Goal: Task Accomplishment & Management: Manage account settings

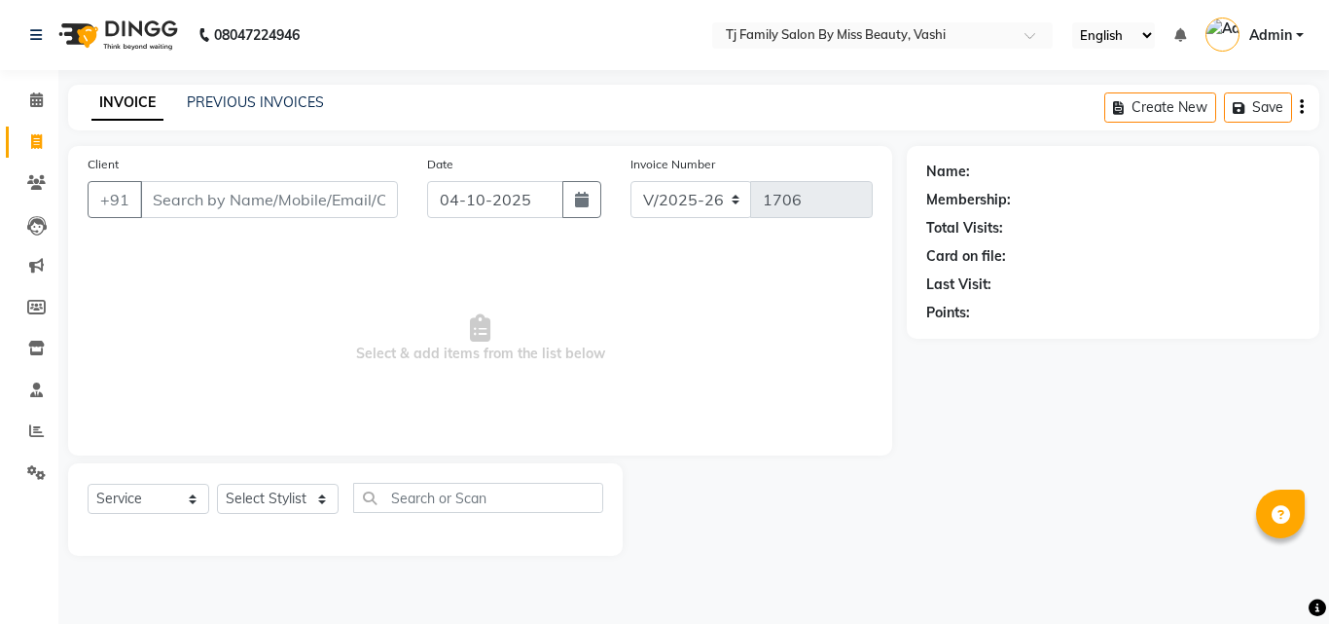
select select "703"
select select "service"
click at [32, 232] on icon at bounding box center [36, 225] width 19 height 19
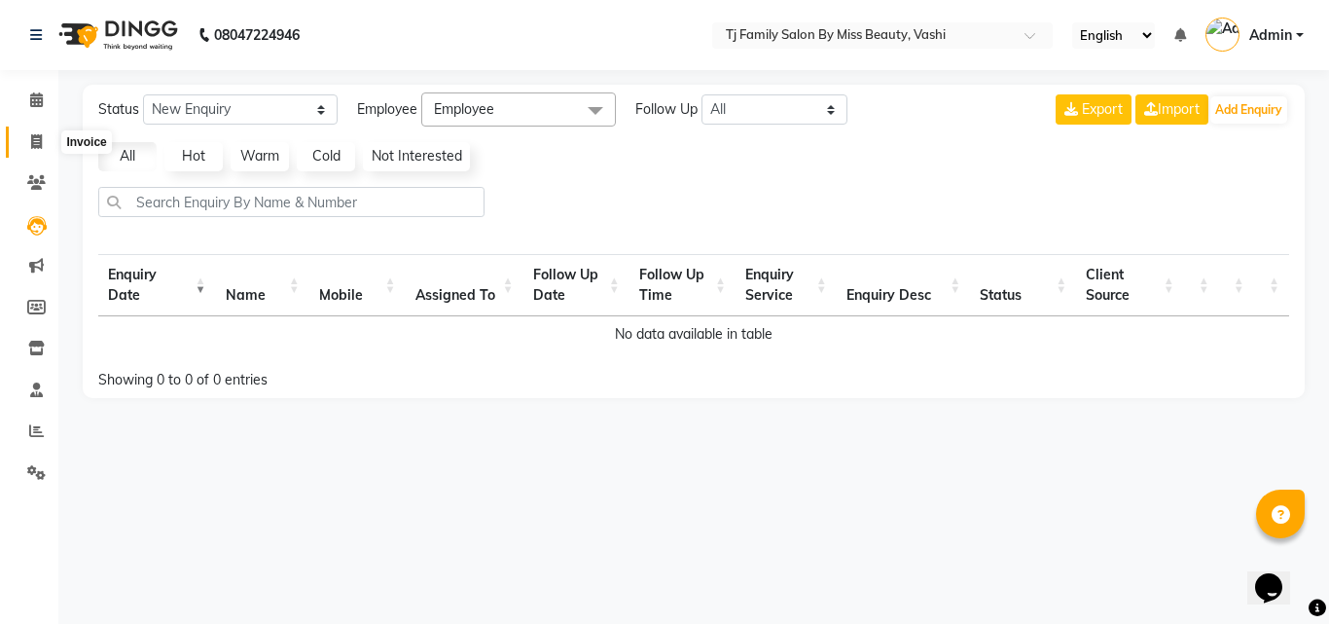
click at [38, 145] on icon at bounding box center [36, 141] width 11 height 15
select select "703"
select select "service"
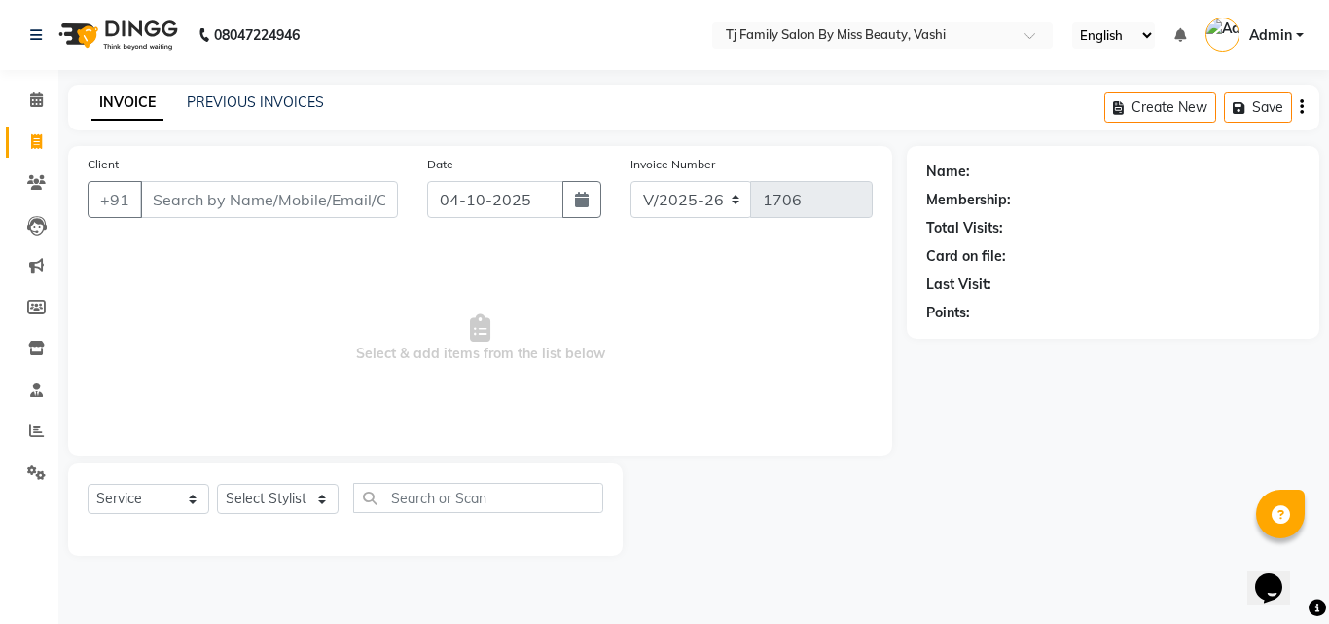
click at [200, 202] on input "Client" at bounding box center [269, 199] width 258 height 37
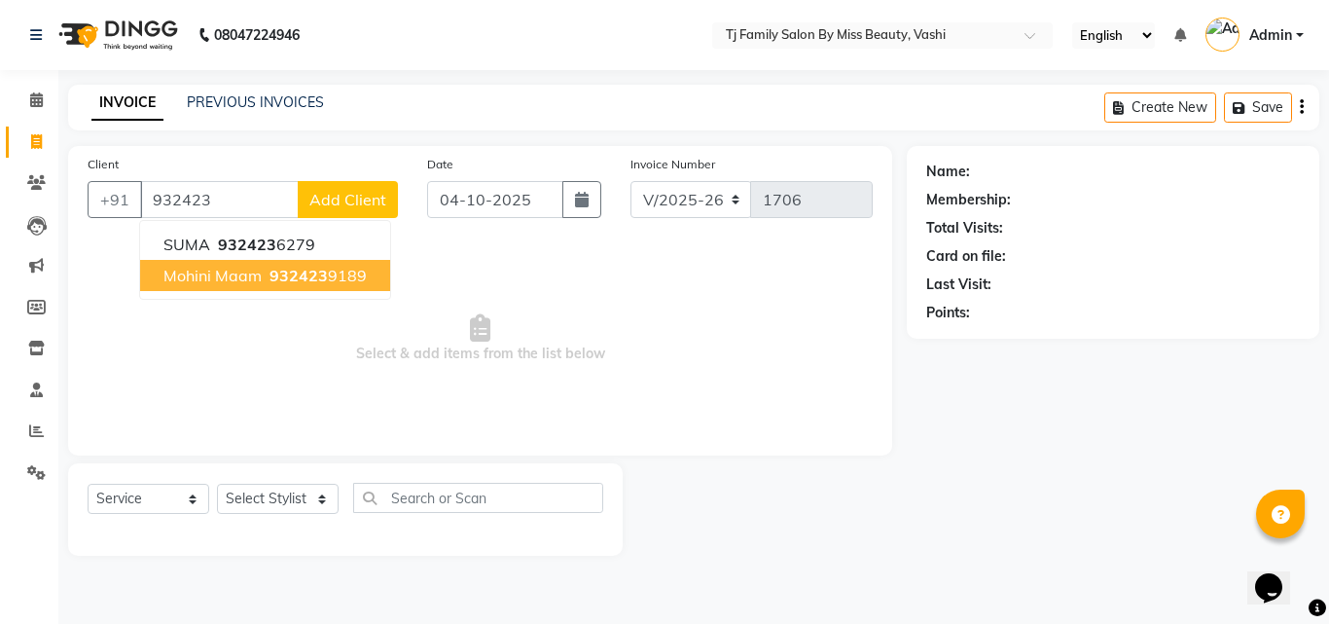
click at [278, 271] on span "932423" at bounding box center [299, 275] width 58 height 19
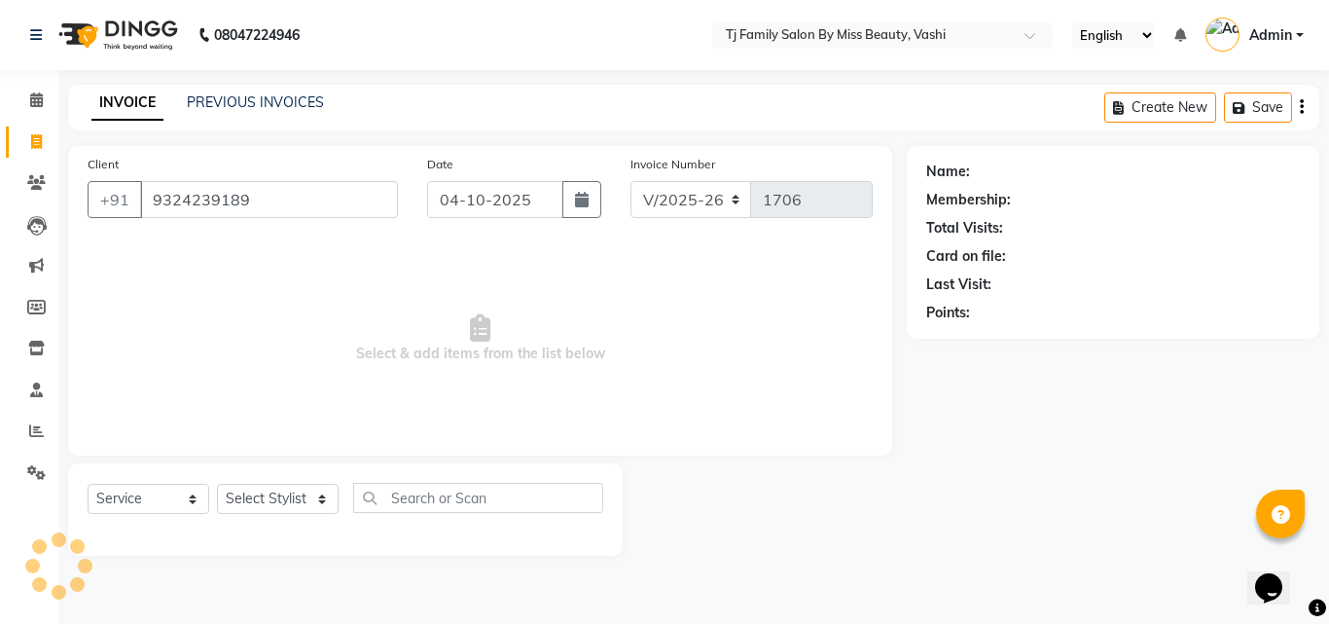
type input "9324239189"
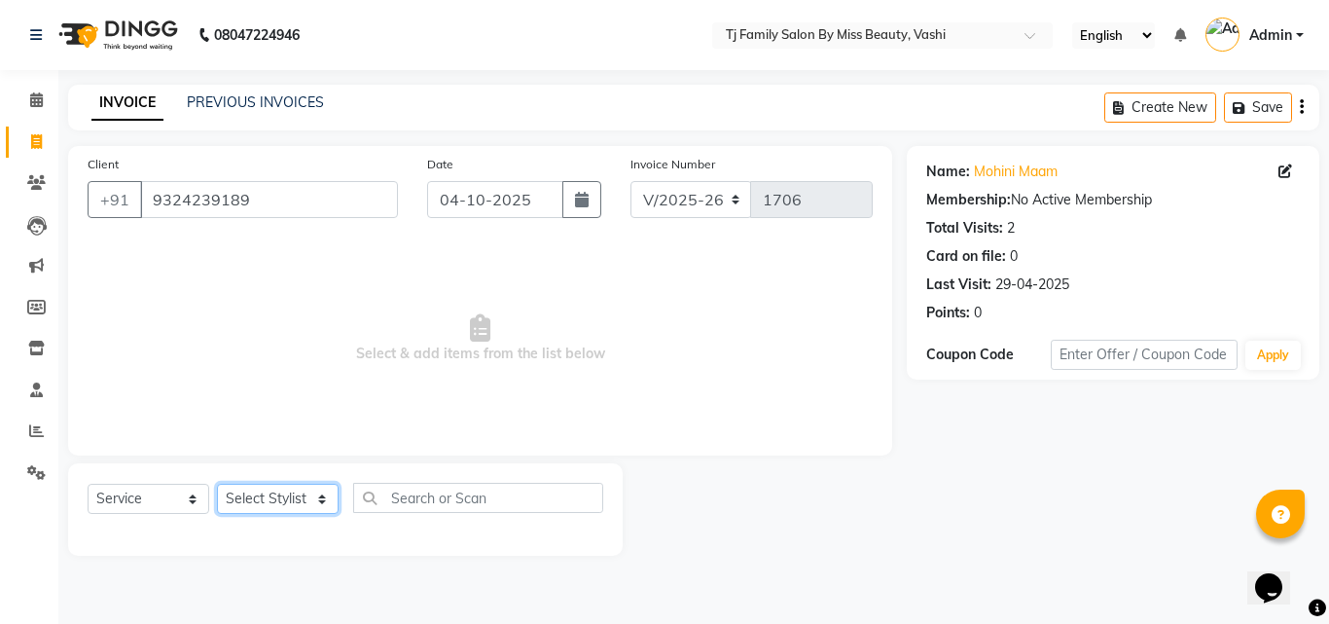
click at [266, 498] on select "Select Stylist deepak maitay [PERSON_NAME] [PERSON_NAME] Ramita [PERSON_NAME] […" at bounding box center [278, 499] width 122 height 30
select select "31842"
click at [217, 484] on select "Select Stylist deepak maitay [PERSON_NAME] [PERSON_NAME] Ramita [PERSON_NAME] […" at bounding box center [278, 499] width 122 height 30
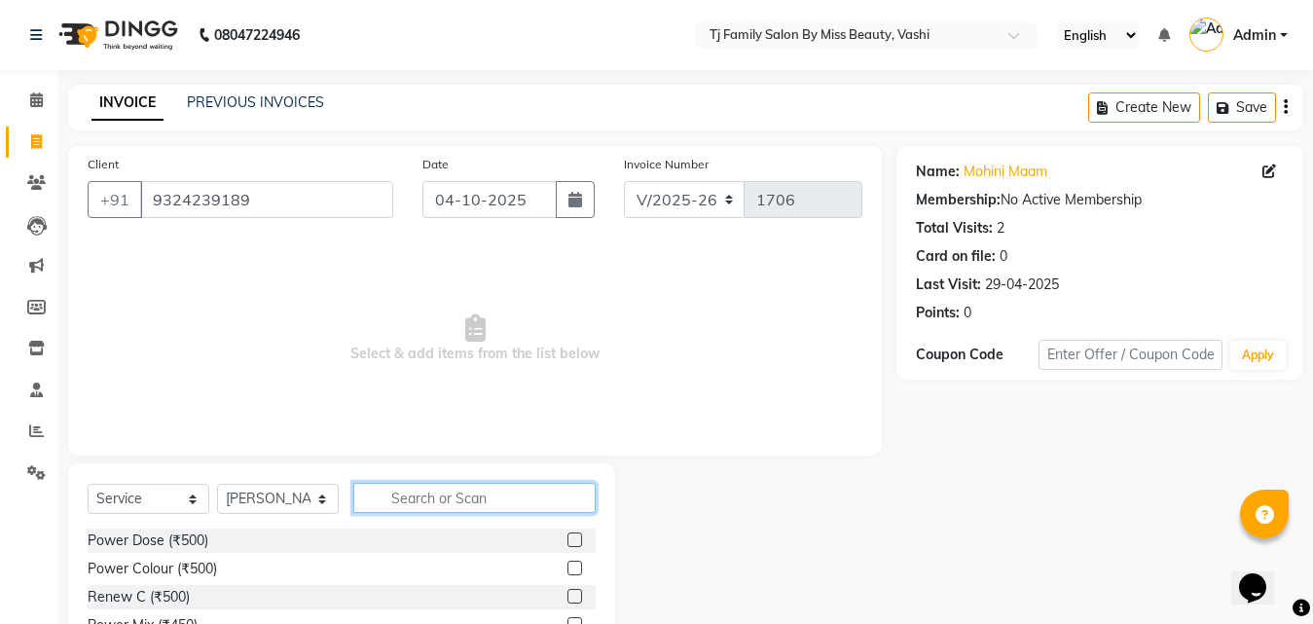
click at [449, 495] on input "text" at bounding box center [474, 498] width 242 height 30
click at [678, 347] on span "Select & add items from the list below" at bounding box center [475, 338] width 775 height 195
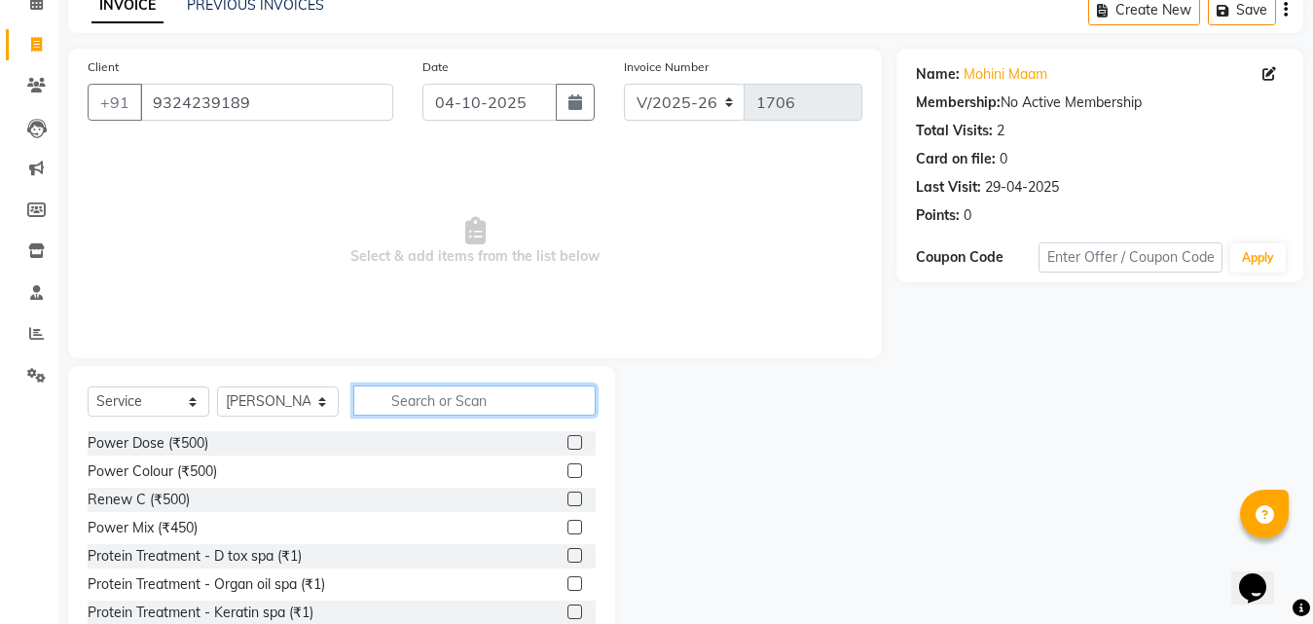
click at [466, 393] on input "text" at bounding box center [474, 400] width 242 height 30
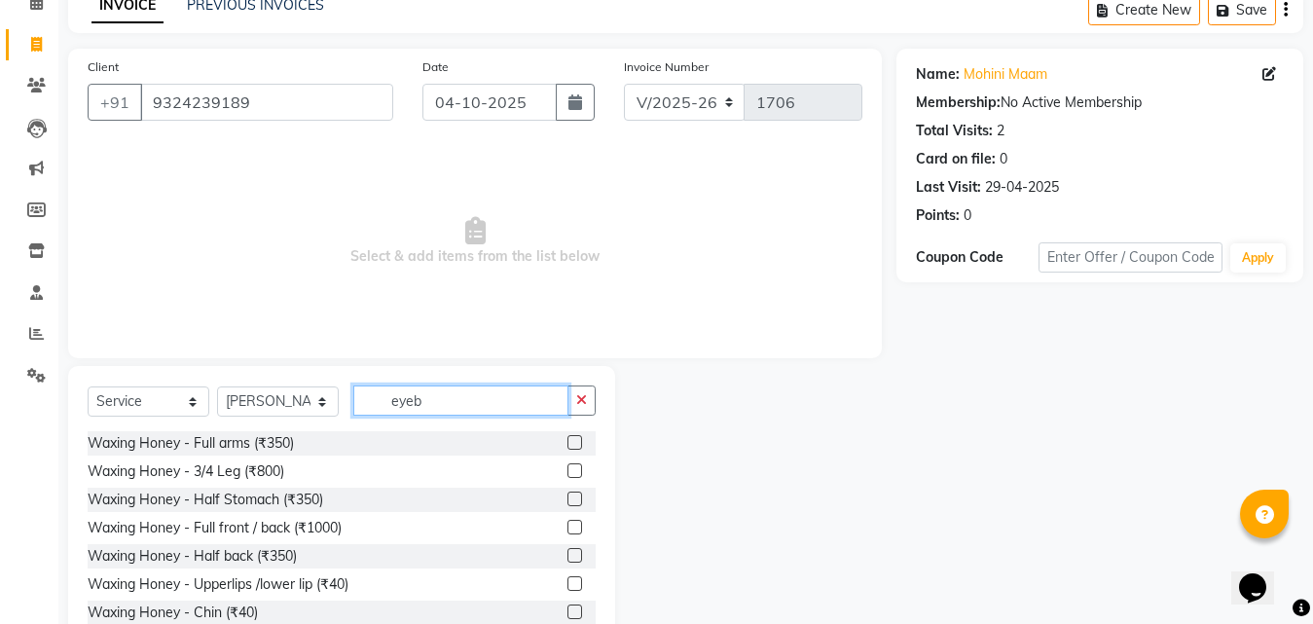
scroll to position [0, 0]
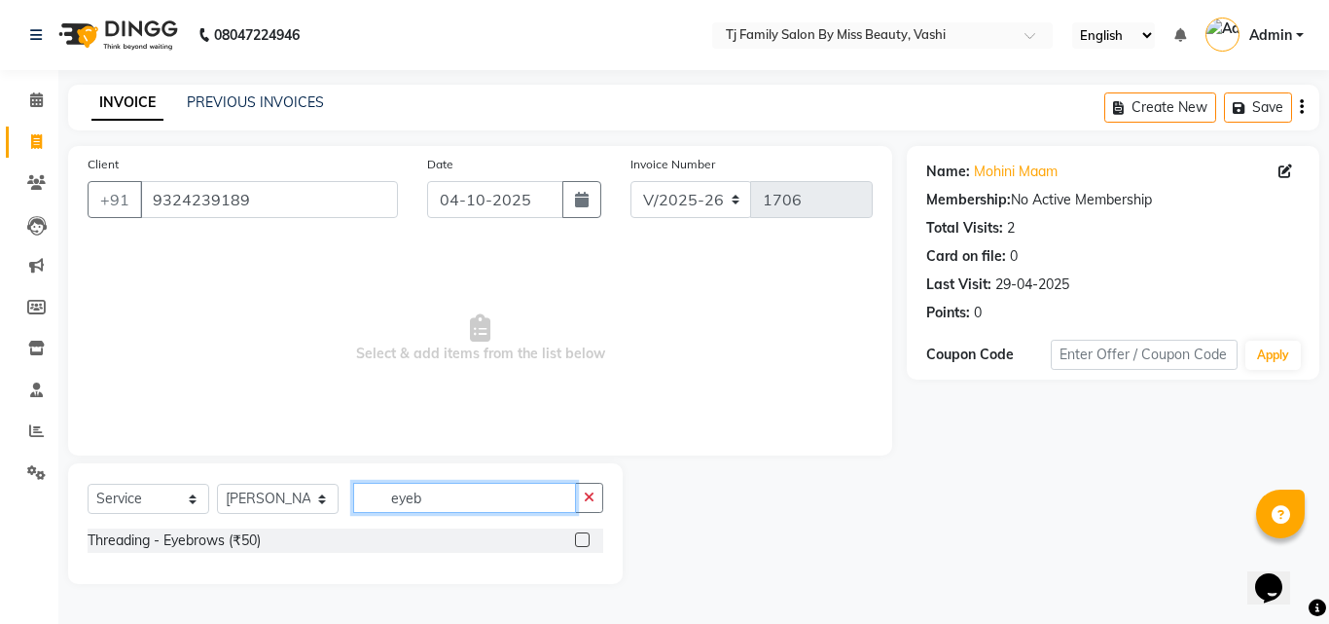
type input "eyeb"
click at [582, 534] on label at bounding box center [582, 539] width 15 height 15
click at [582, 534] on input "checkbox" at bounding box center [581, 540] width 13 height 13
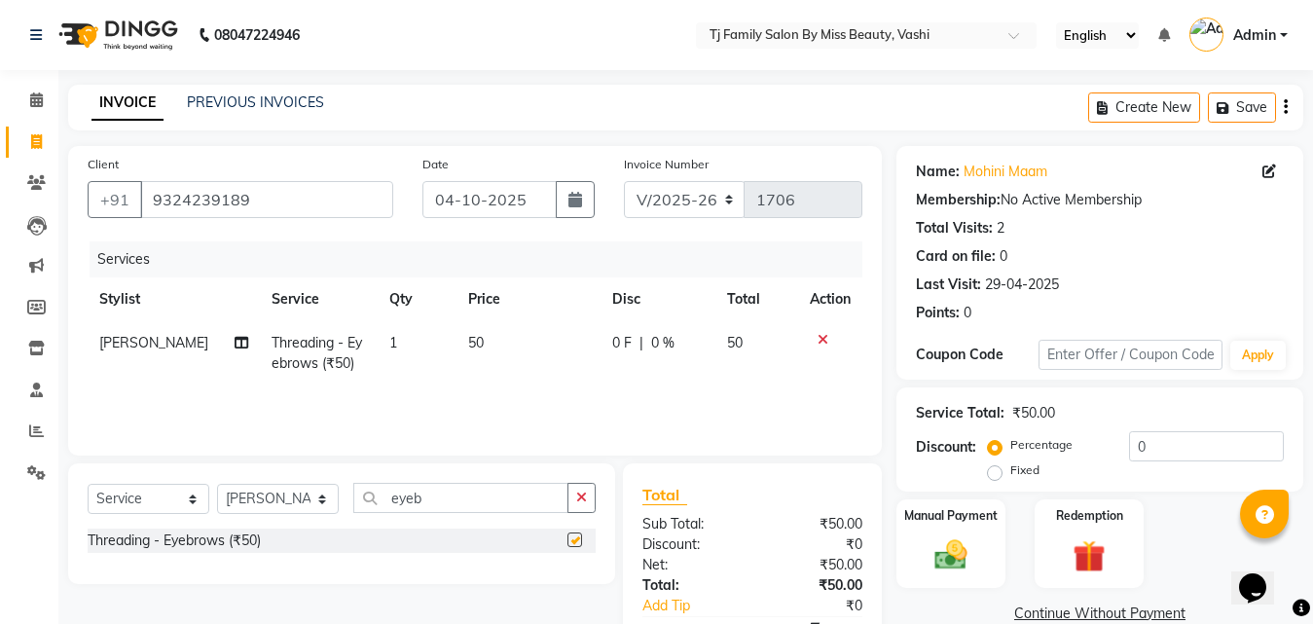
checkbox input "false"
click at [468, 347] on span "50" at bounding box center [476, 343] width 16 height 18
select select "31842"
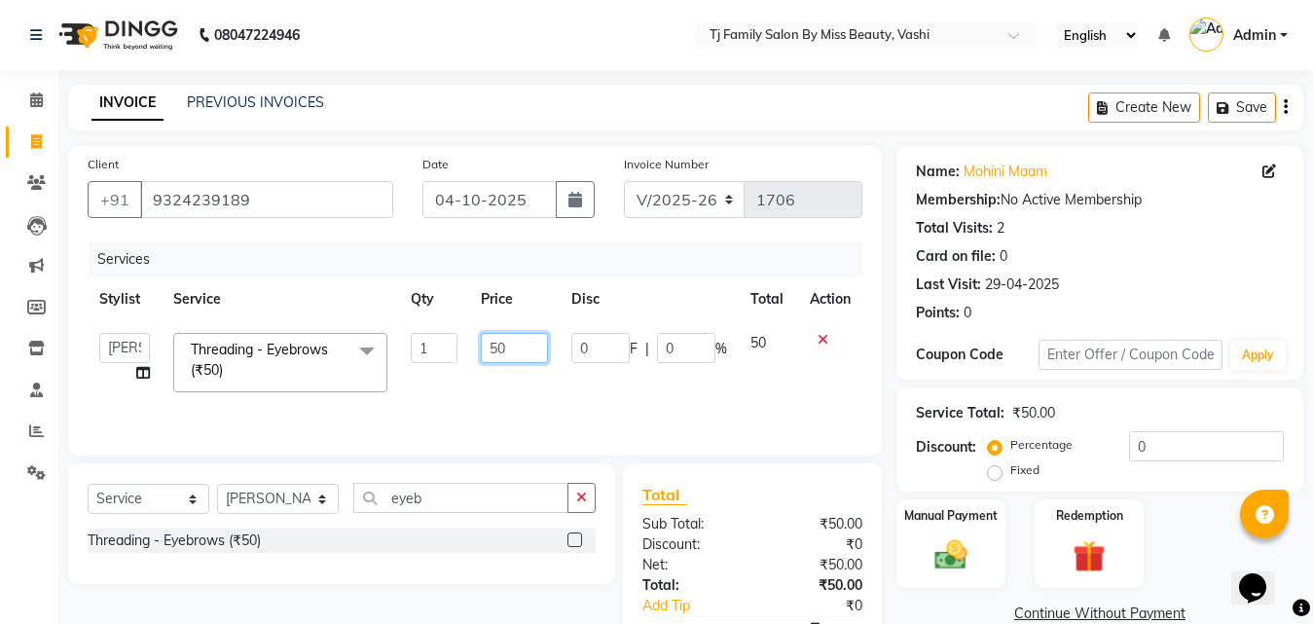
click at [519, 341] on input "50" at bounding box center [514, 348] width 67 height 30
type input "5"
type input "95"
click at [588, 383] on tr "deepak maitay [PERSON_NAME] [PERSON_NAME] Ramita [PERSON_NAME] [PERSON_NAME] mo…" at bounding box center [475, 362] width 775 height 83
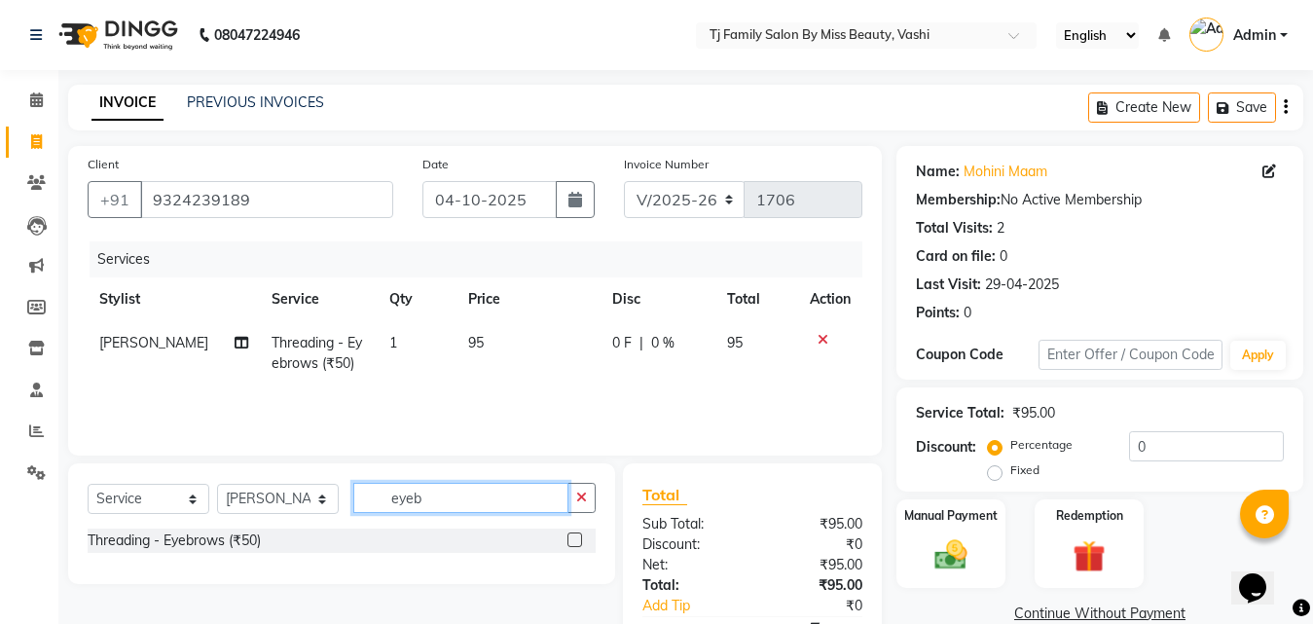
click at [481, 493] on input "eyeb" at bounding box center [460, 498] width 215 height 30
type input "e"
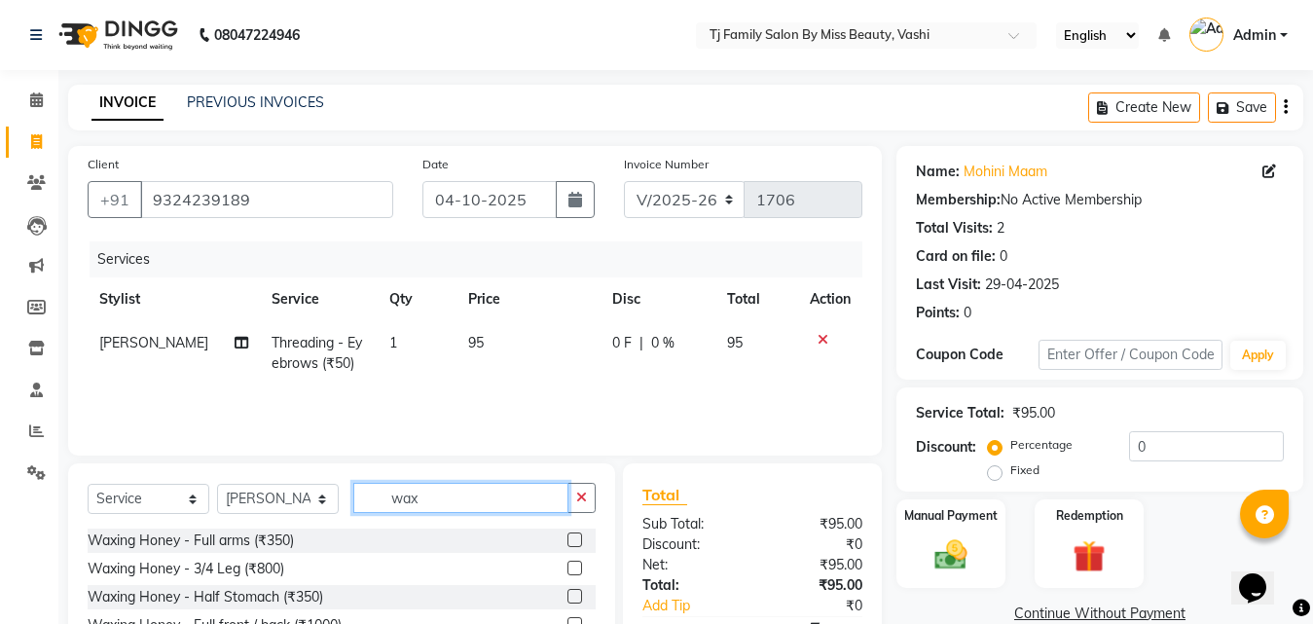
type input "wax"
click at [550, 564] on div "Waxing Honey - 3/4 Leg (₹800)" at bounding box center [342, 569] width 508 height 24
click at [567, 569] on label at bounding box center [574, 568] width 15 height 15
click at [567, 569] on input "checkbox" at bounding box center [573, 569] width 13 height 13
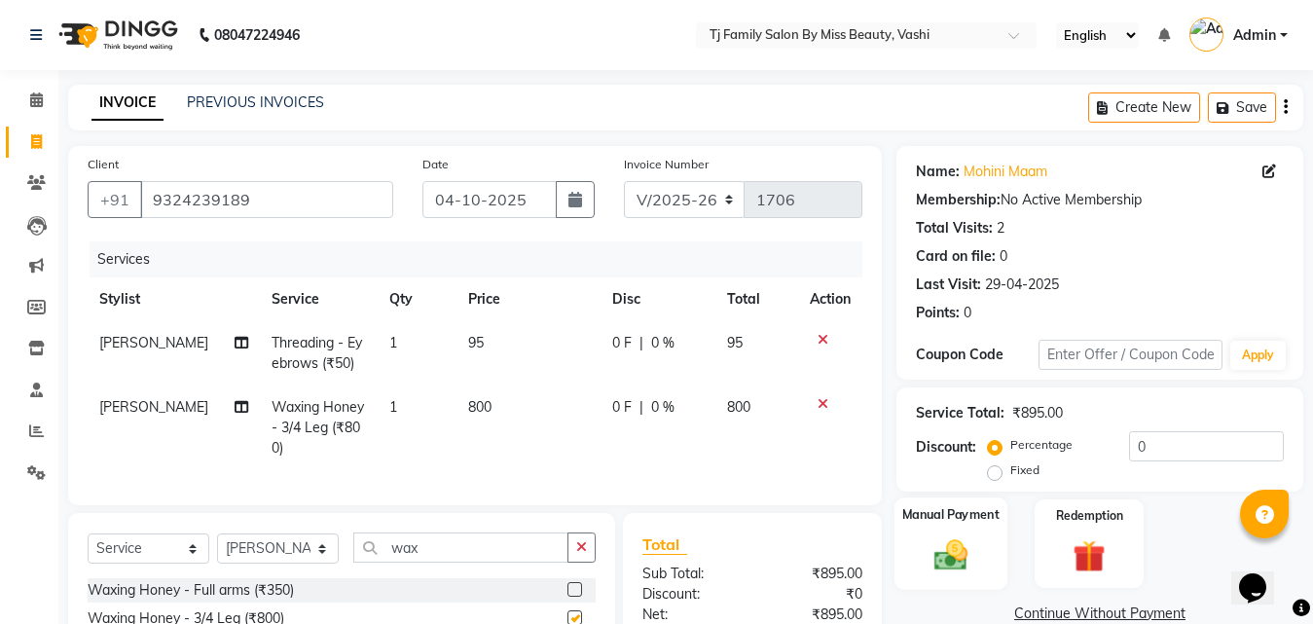
checkbox input "false"
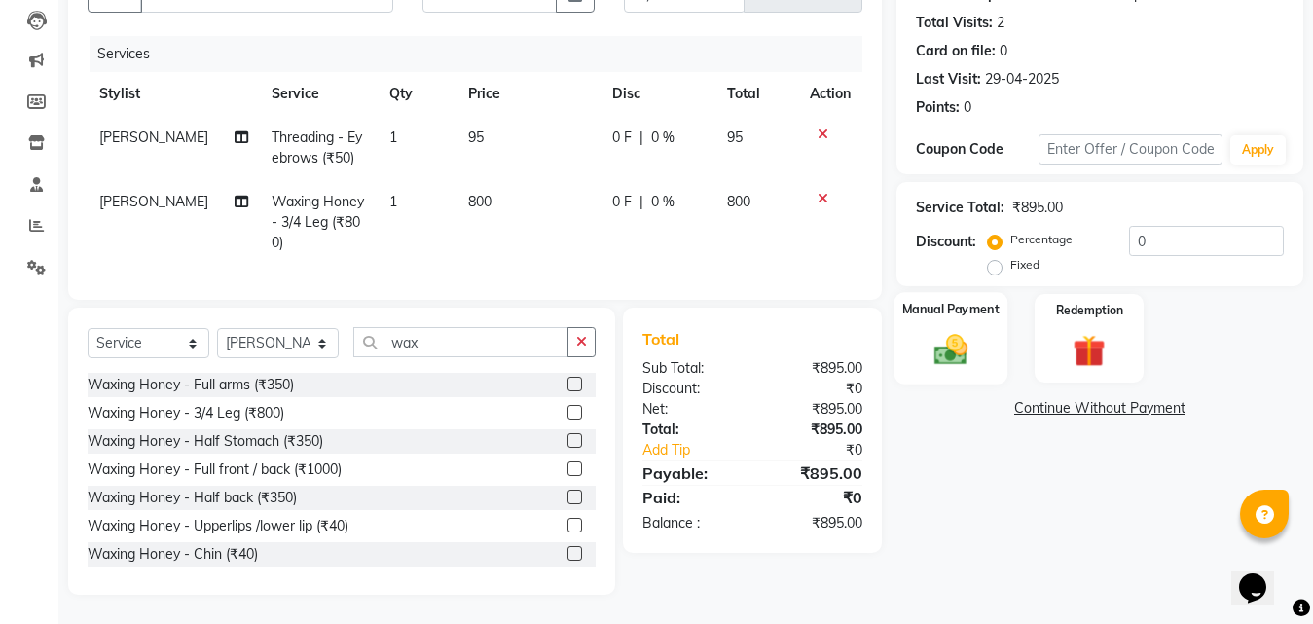
click at [951, 332] on img at bounding box center [951, 349] width 55 height 39
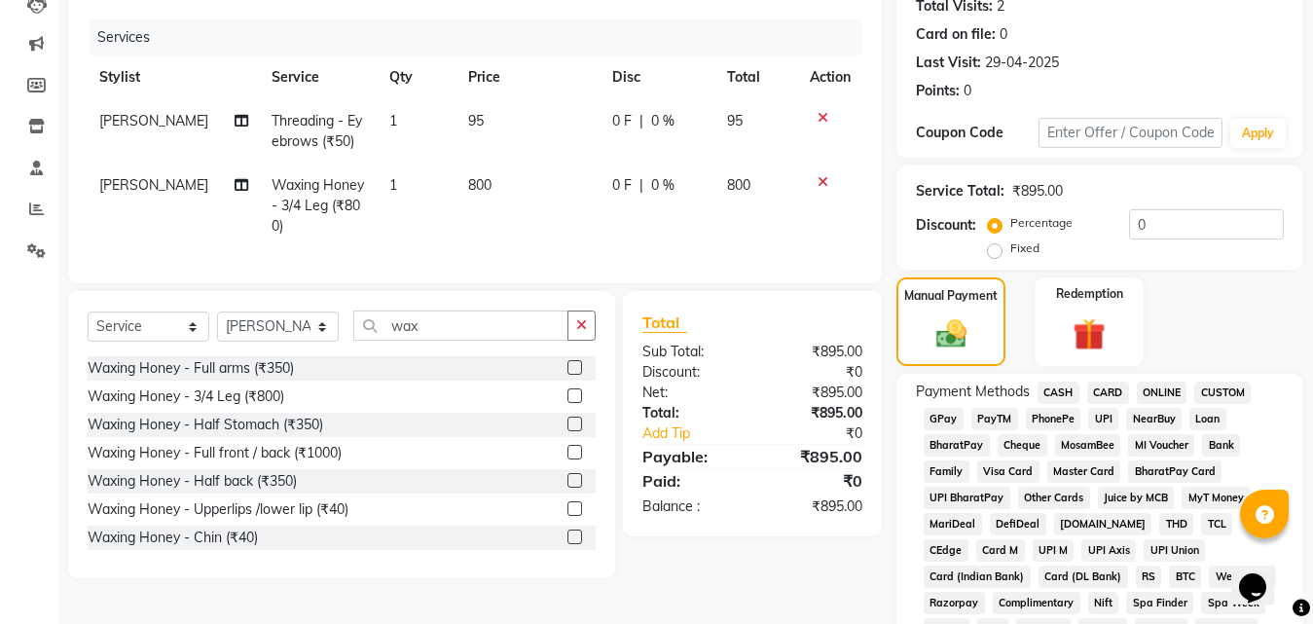
click at [936, 417] on span "GPay" at bounding box center [944, 419] width 40 height 22
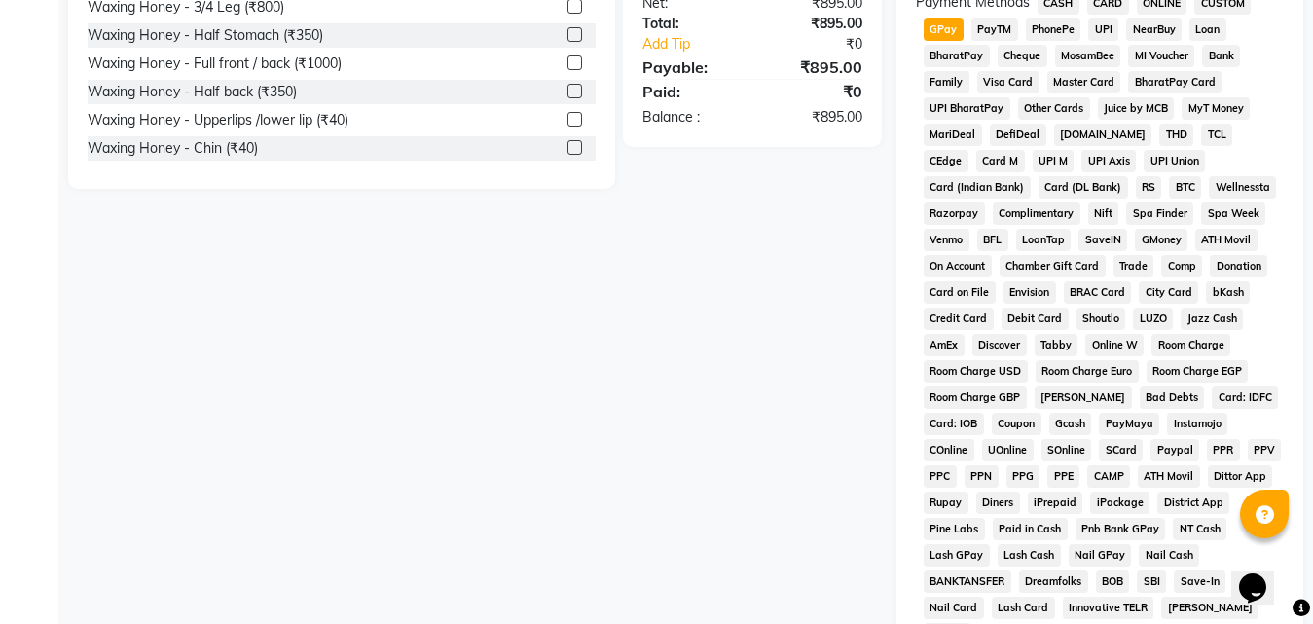
scroll to position [864, 0]
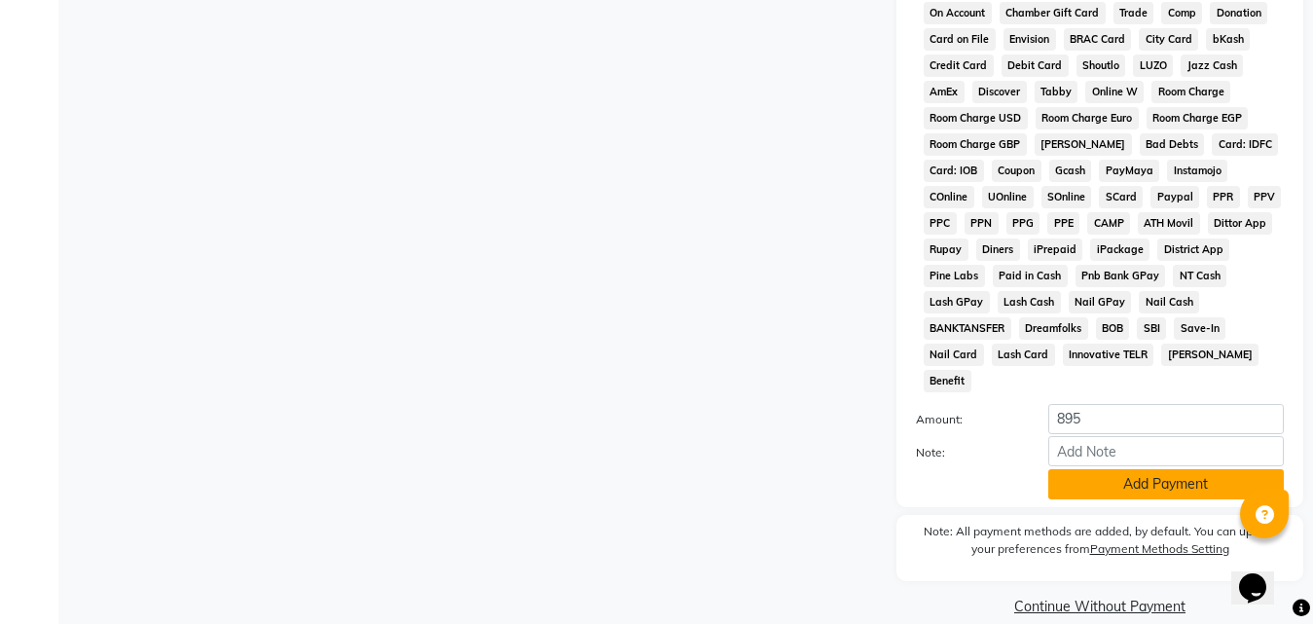
click at [1110, 469] on button "Add Payment" at bounding box center [1166, 484] width 236 height 30
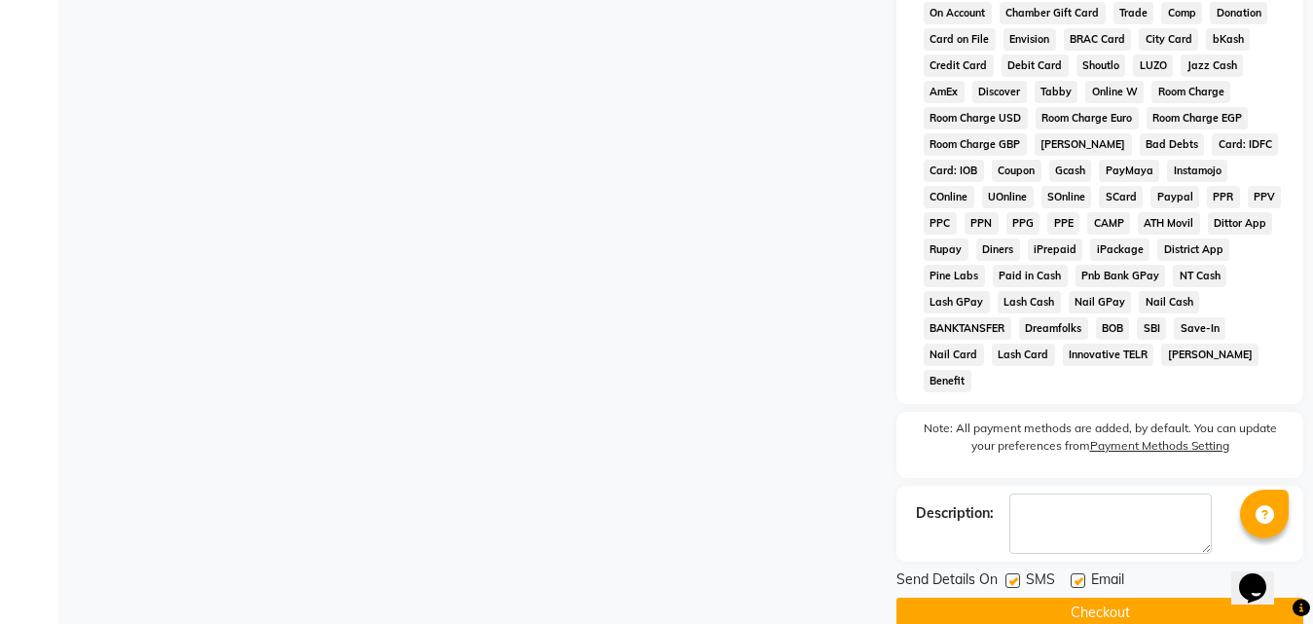
click at [1114, 598] on button "Checkout" at bounding box center [1099, 613] width 407 height 30
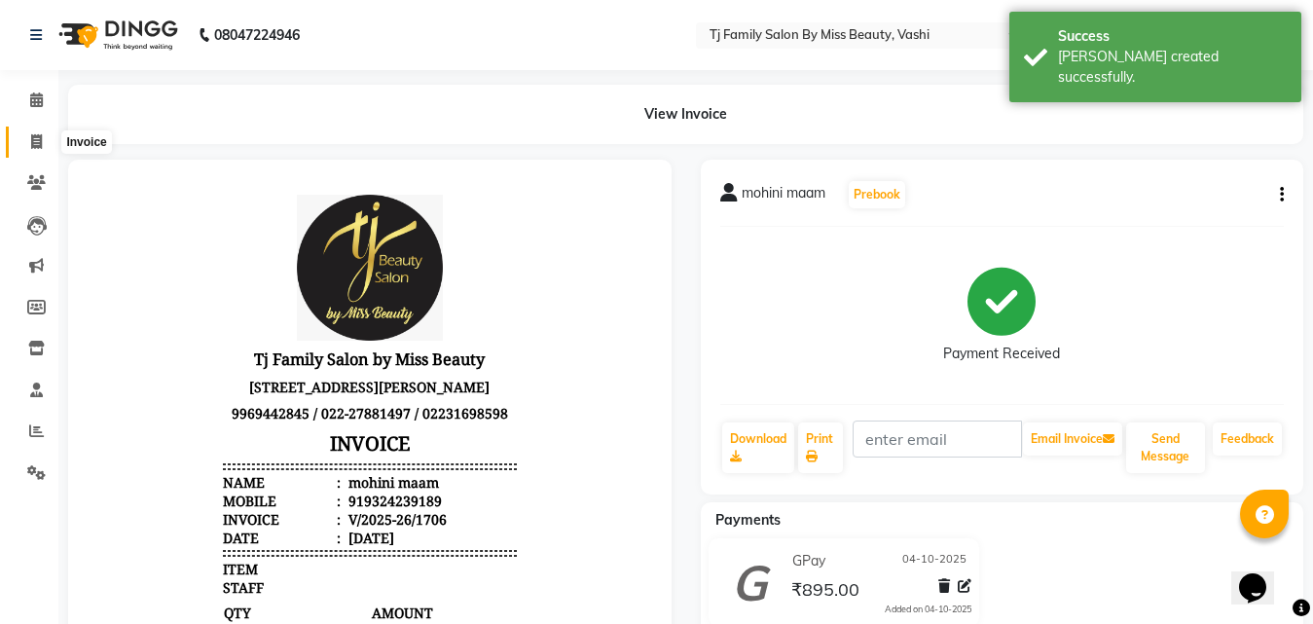
click at [40, 146] on icon at bounding box center [36, 141] width 11 height 15
select select "703"
select select "service"
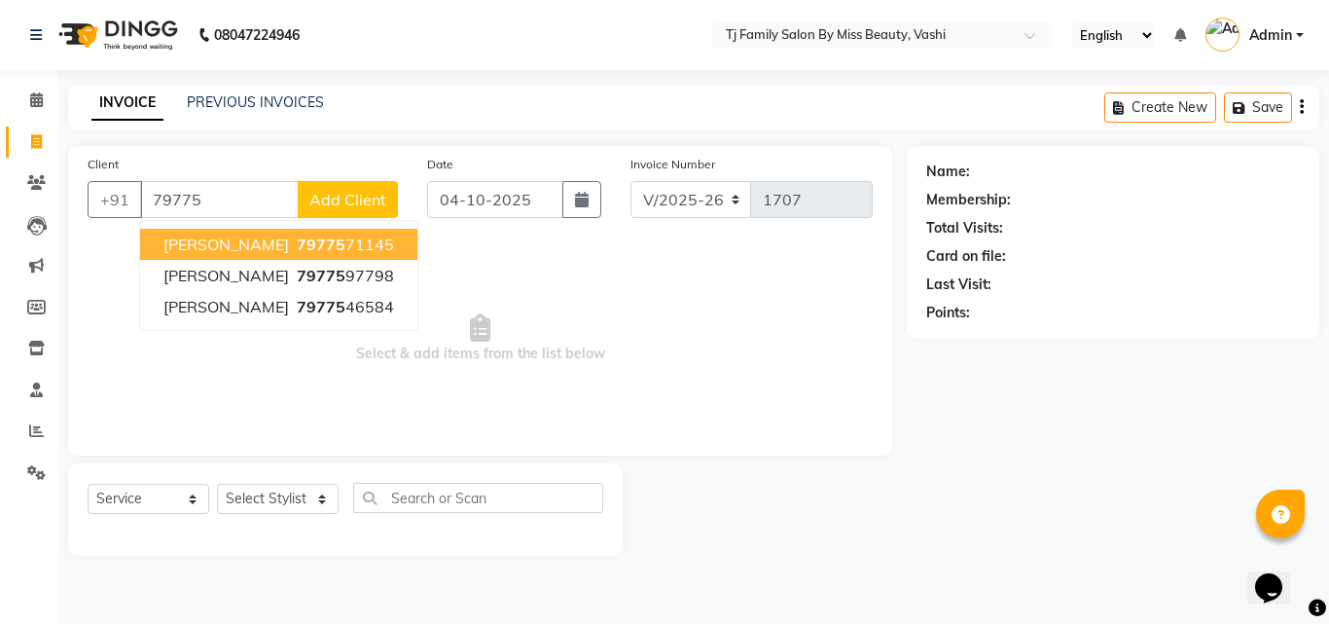
click at [297, 240] on span "79775" at bounding box center [321, 244] width 49 height 19
type input "7977571145"
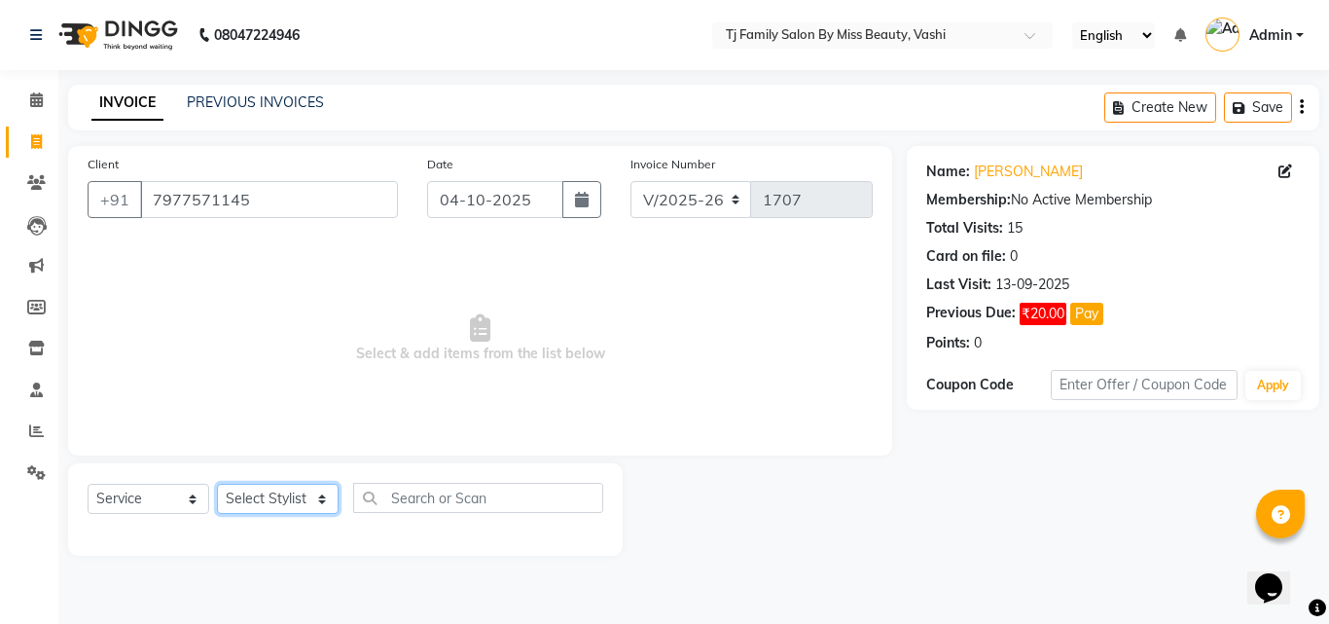
click at [266, 499] on select "Select Stylist deepak maitay [PERSON_NAME] [PERSON_NAME] Ramita [PERSON_NAME] […" at bounding box center [278, 499] width 122 height 30
select select "31842"
click at [217, 484] on select "Select Stylist deepak maitay [PERSON_NAME] [PERSON_NAME] Ramita [PERSON_NAME] […" at bounding box center [278, 499] width 122 height 30
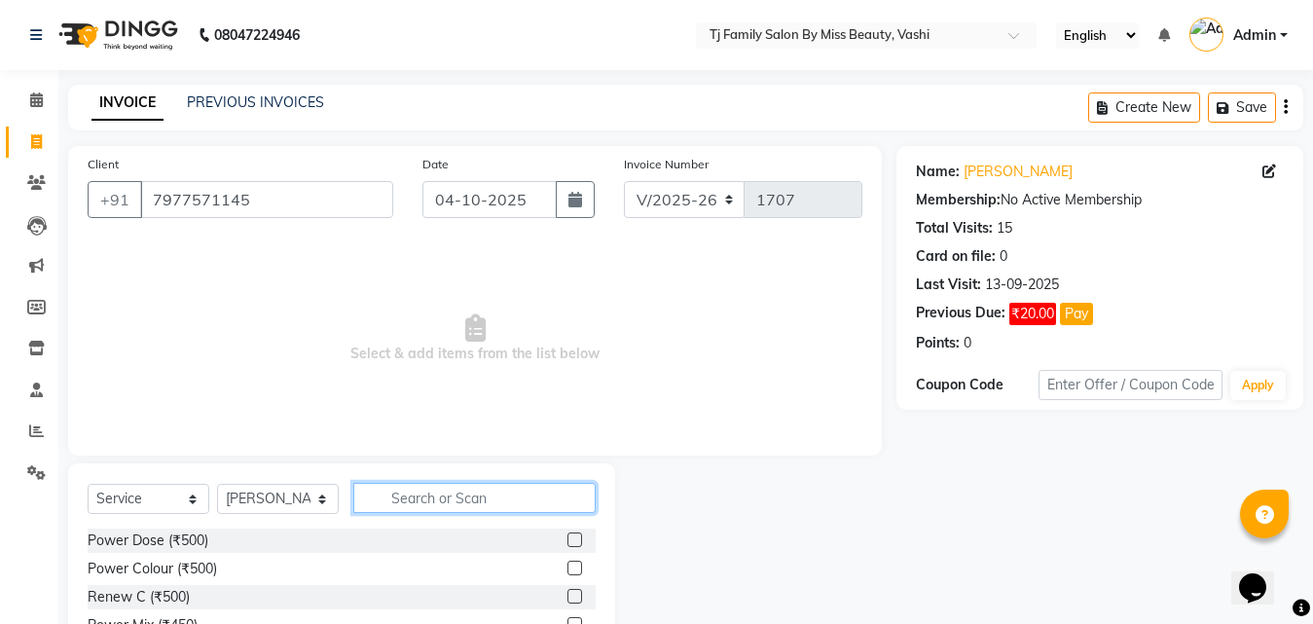
click at [466, 493] on input "text" at bounding box center [474, 498] width 242 height 30
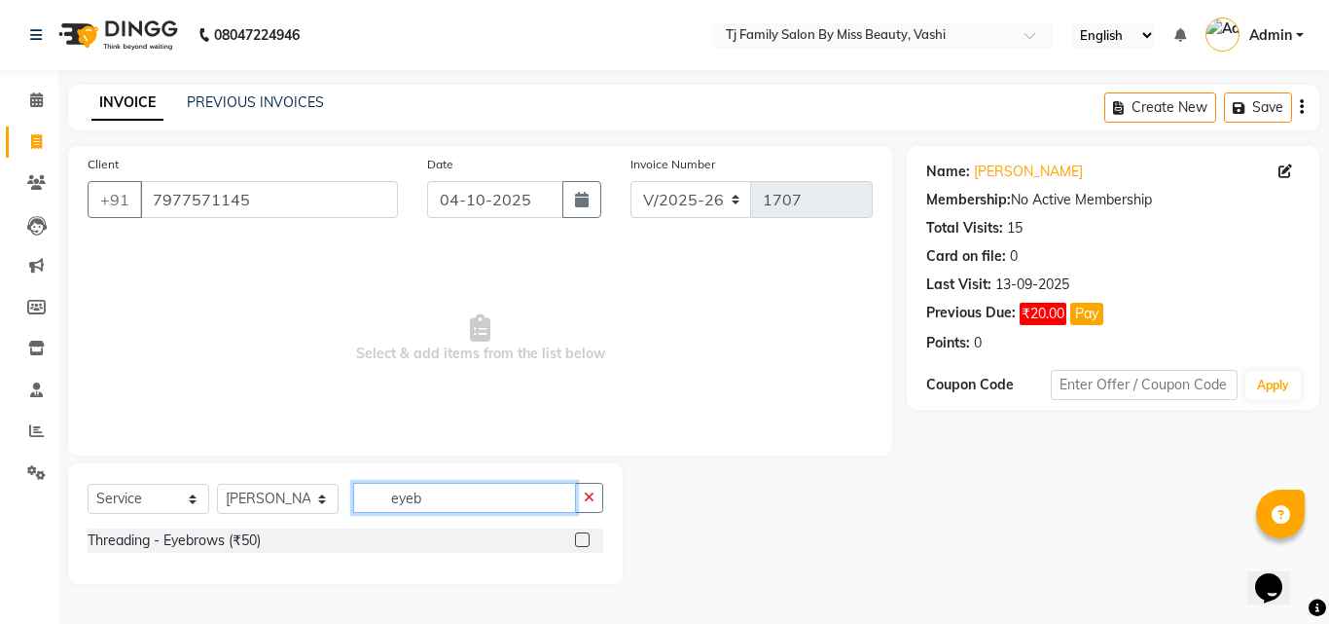
type input "eyeb"
click at [586, 539] on label at bounding box center [582, 539] width 15 height 15
click at [586, 539] on input "checkbox" at bounding box center [581, 540] width 13 height 13
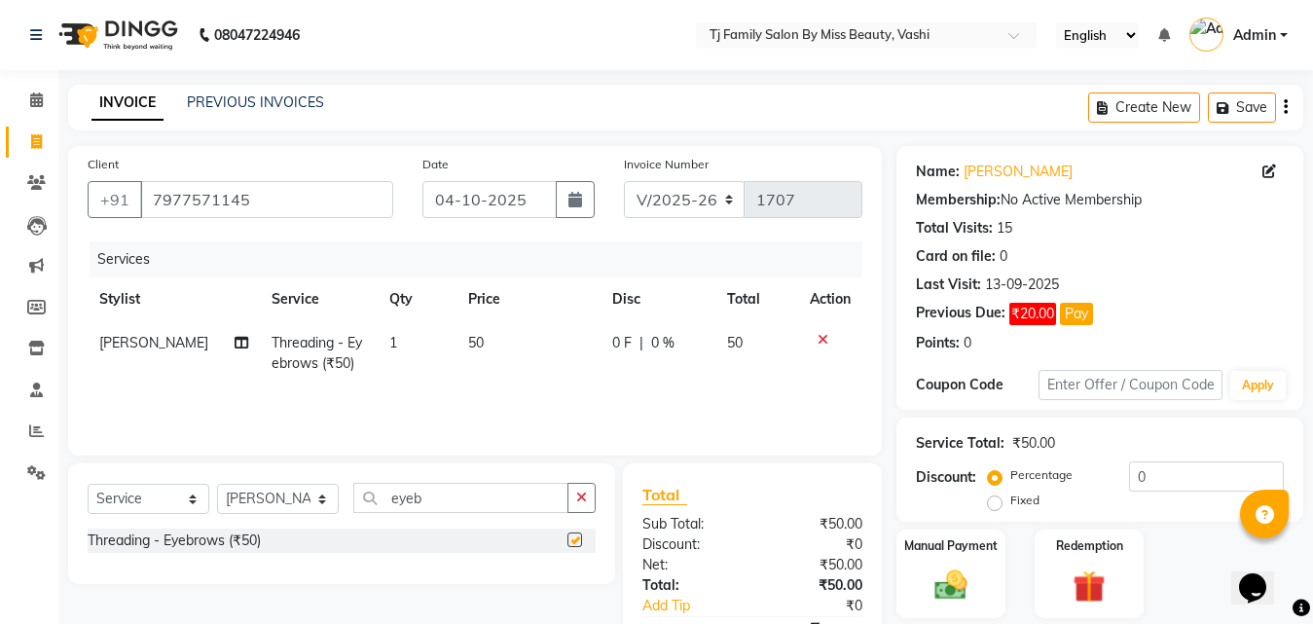
checkbox input "false"
click at [478, 333] on td "50" at bounding box center [528, 353] width 144 height 64
select select "31842"
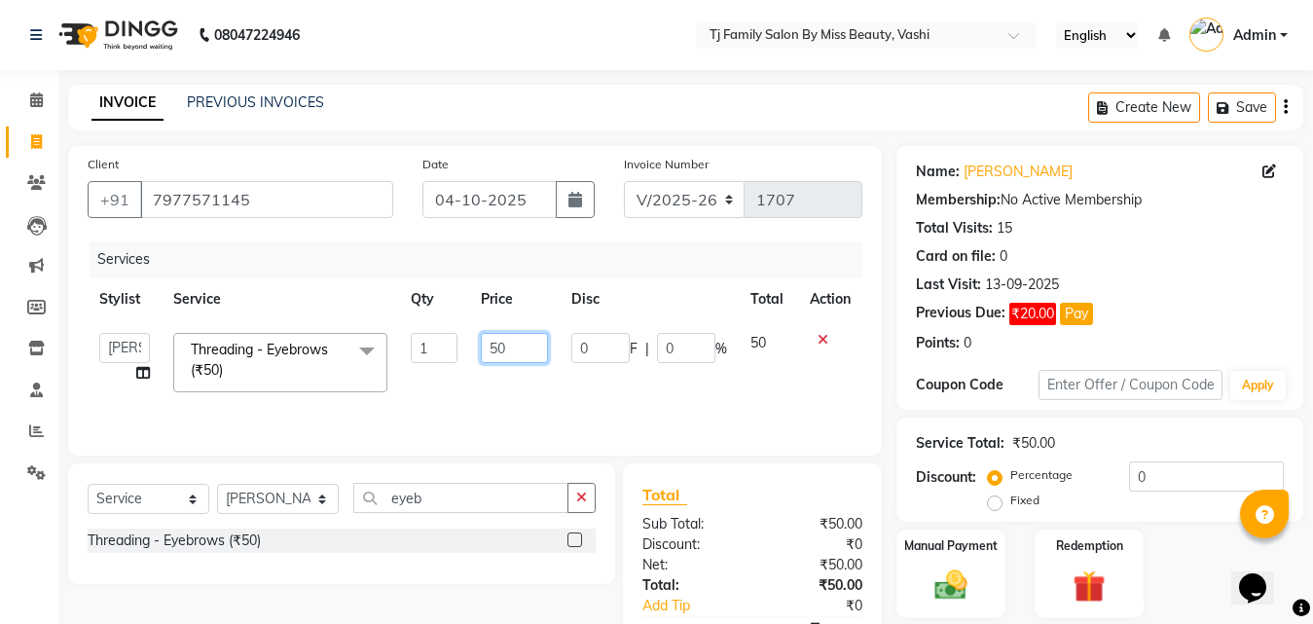
click at [513, 346] on input "50" at bounding box center [514, 348] width 67 height 30
type input "5"
type input "75"
click at [565, 377] on tr "deepak maitay [PERSON_NAME] [PERSON_NAME] Ramita [PERSON_NAME] [PERSON_NAME] mo…" at bounding box center [475, 362] width 775 height 83
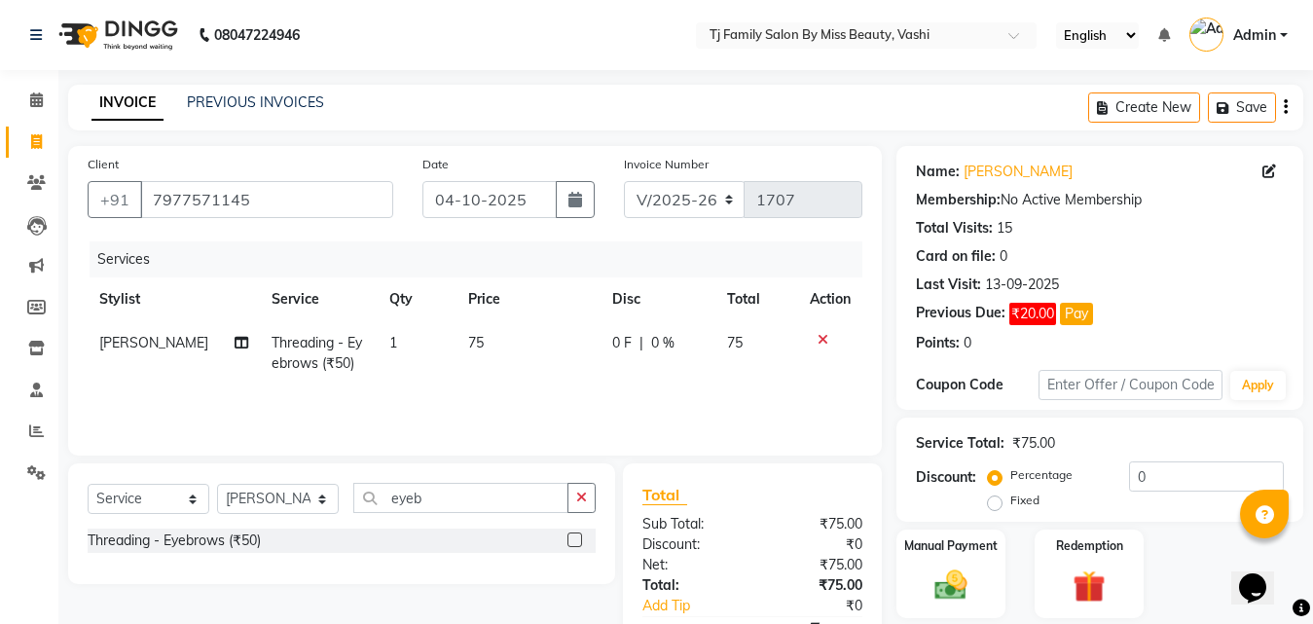
click at [471, 349] on span "75" at bounding box center [476, 343] width 16 height 18
select select "31842"
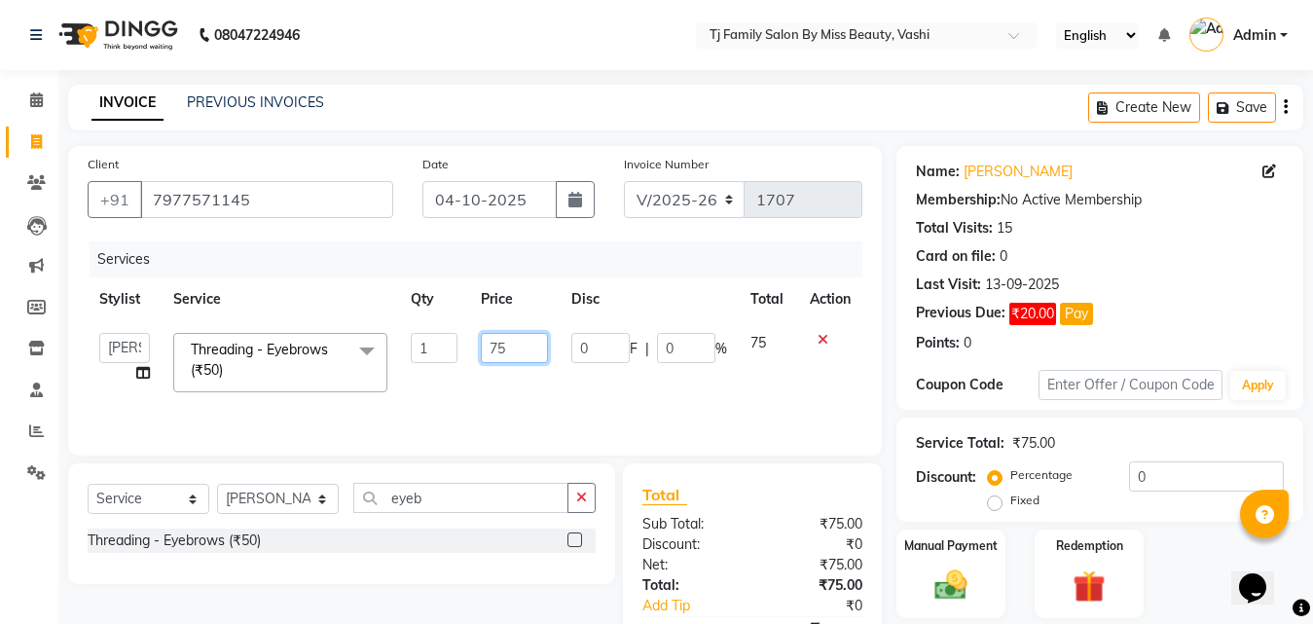
click at [508, 344] on input "75" at bounding box center [514, 348] width 67 height 30
type input "7"
type input "80"
click at [619, 387] on div "Services Stylist Service Qty Price Disc Total Action deepak [PERSON_NAME] [PERS…" at bounding box center [475, 338] width 775 height 195
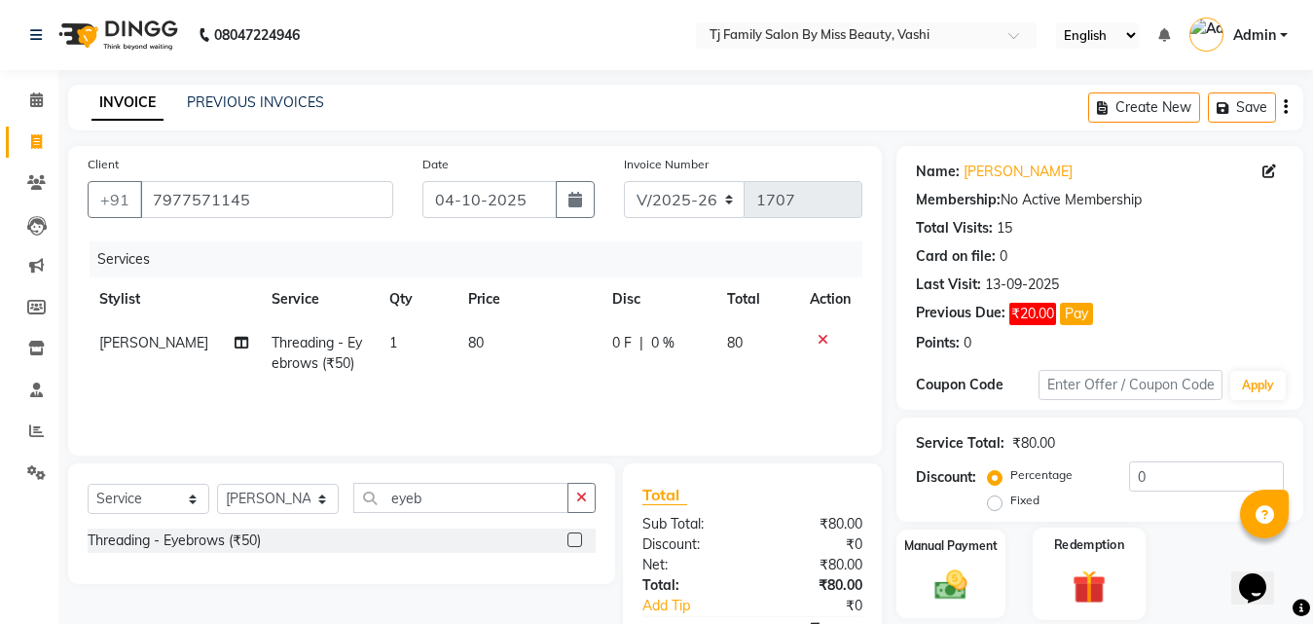
scroll to position [114, 0]
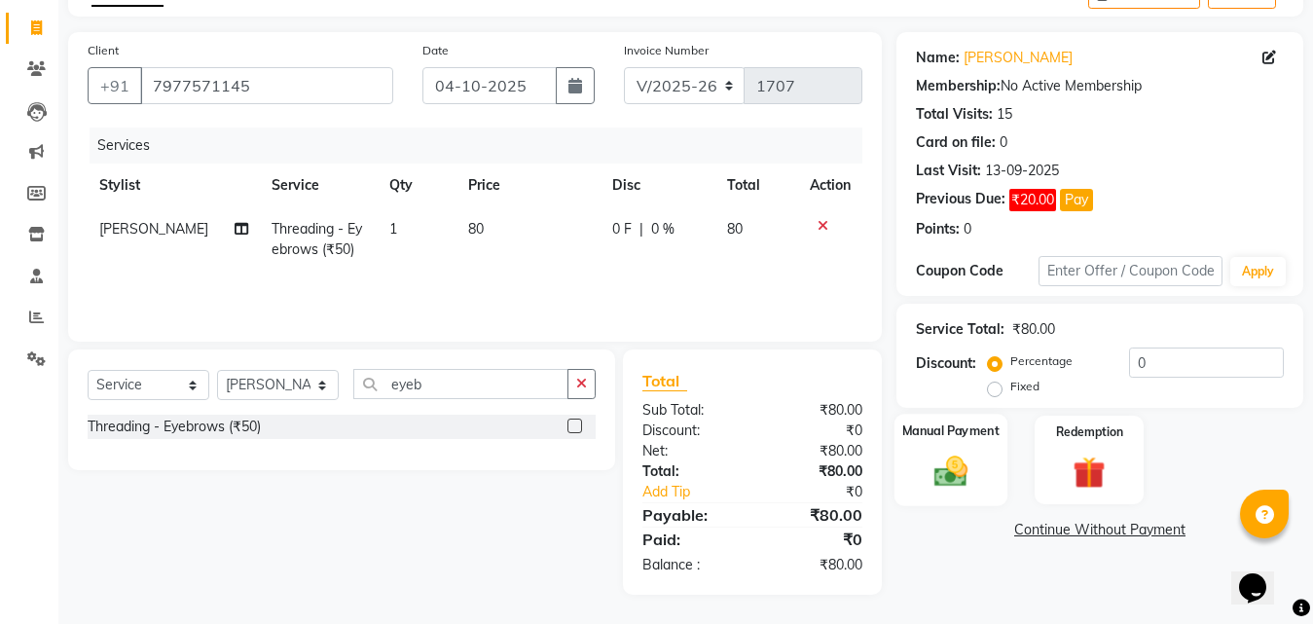
click at [959, 434] on label "Manual Payment" at bounding box center [950, 430] width 97 height 18
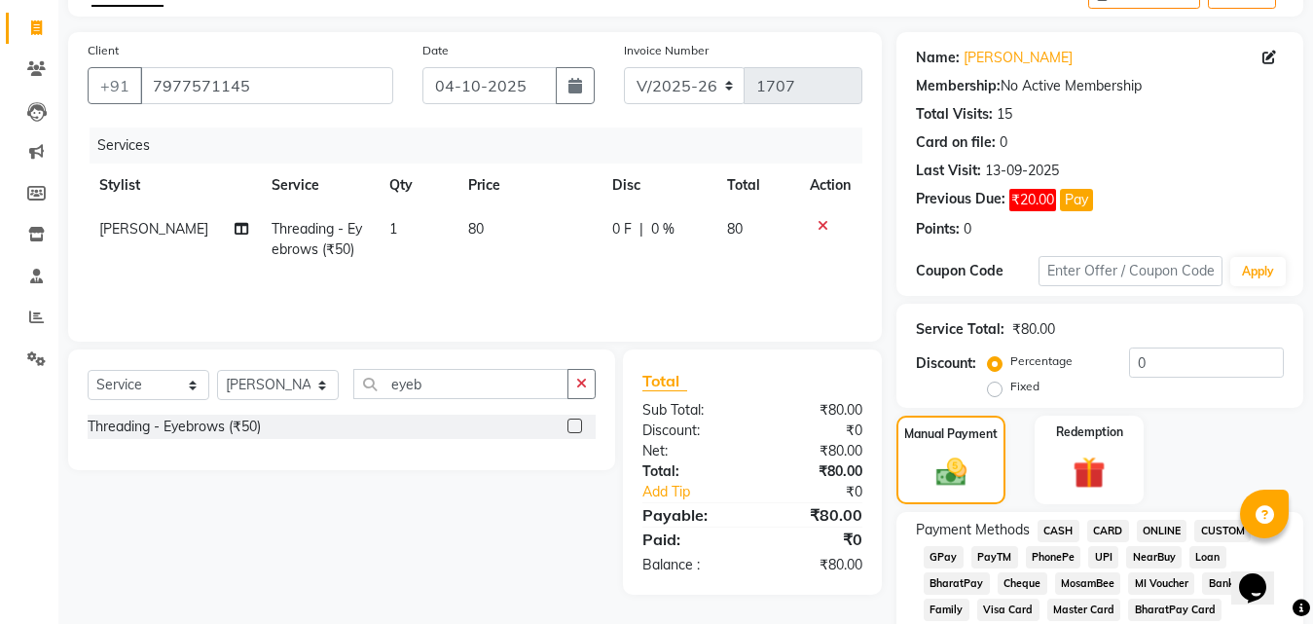
click at [1070, 529] on span "CASH" at bounding box center [1058, 531] width 42 height 22
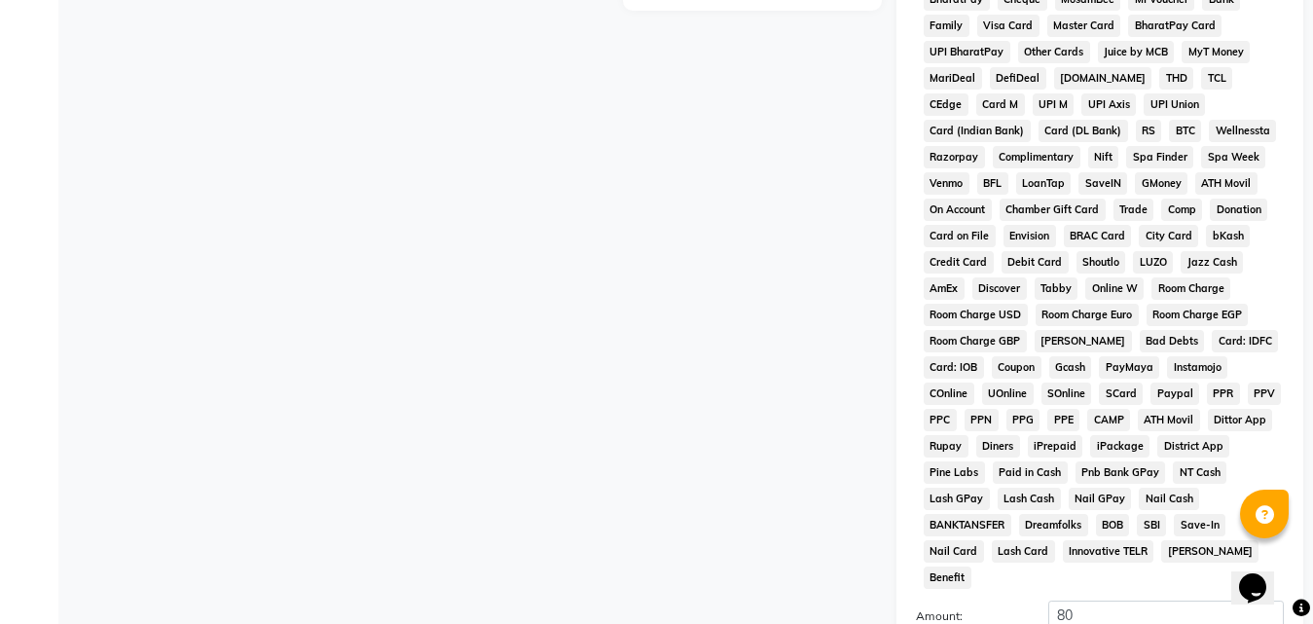
scroll to position [892, 0]
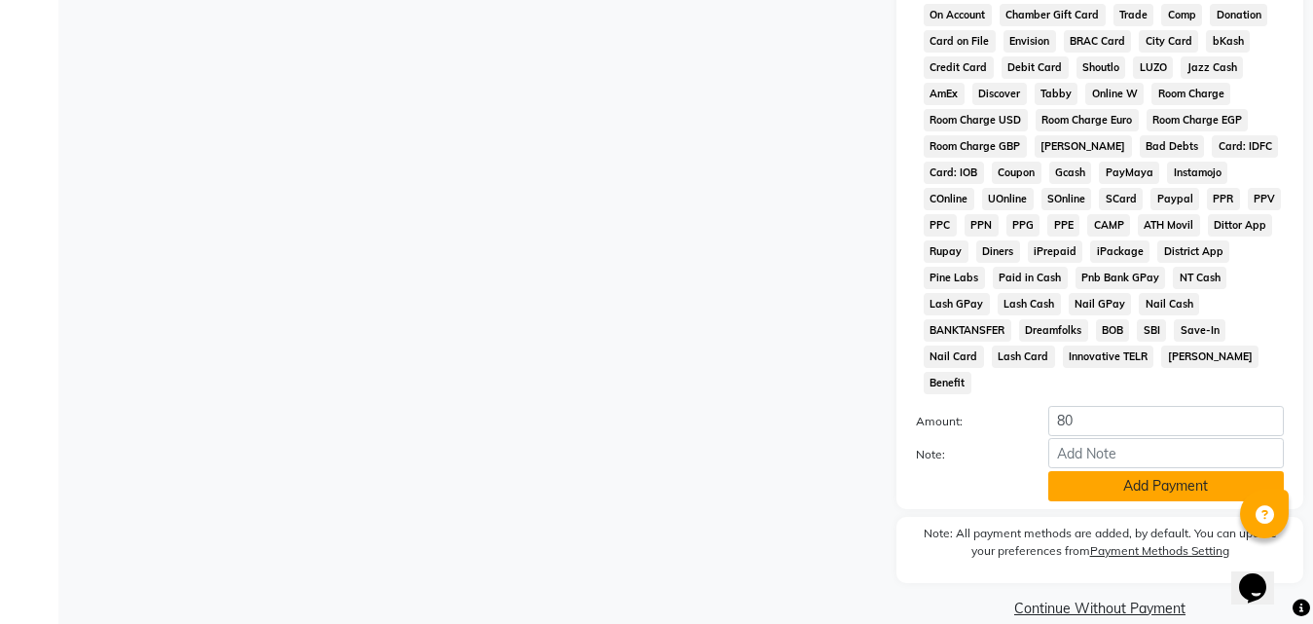
click at [1173, 471] on button "Add Payment" at bounding box center [1166, 486] width 236 height 30
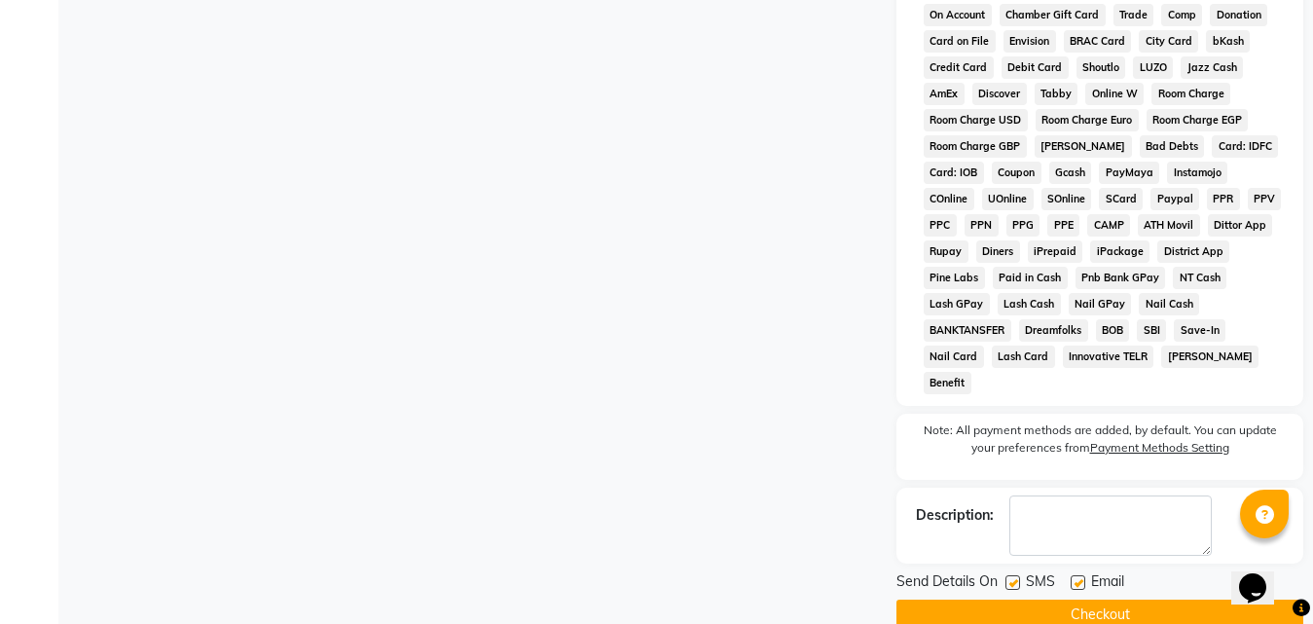
click at [1169, 600] on button "Checkout" at bounding box center [1099, 615] width 407 height 30
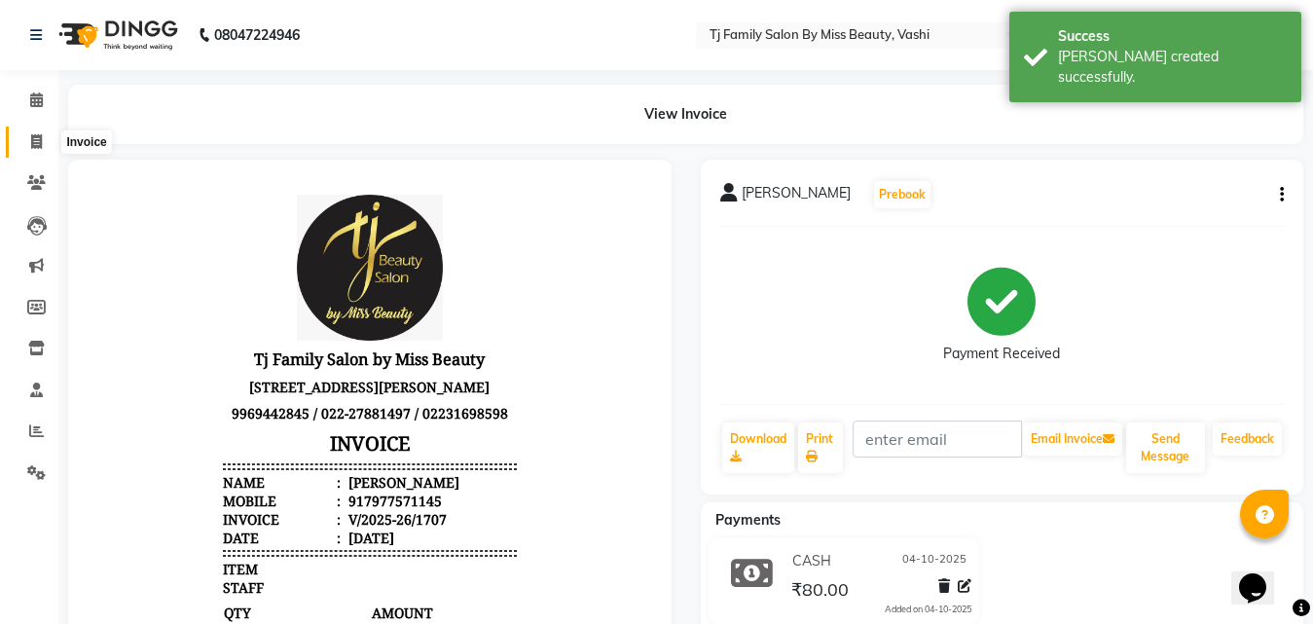
click at [36, 145] on icon at bounding box center [36, 141] width 11 height 15
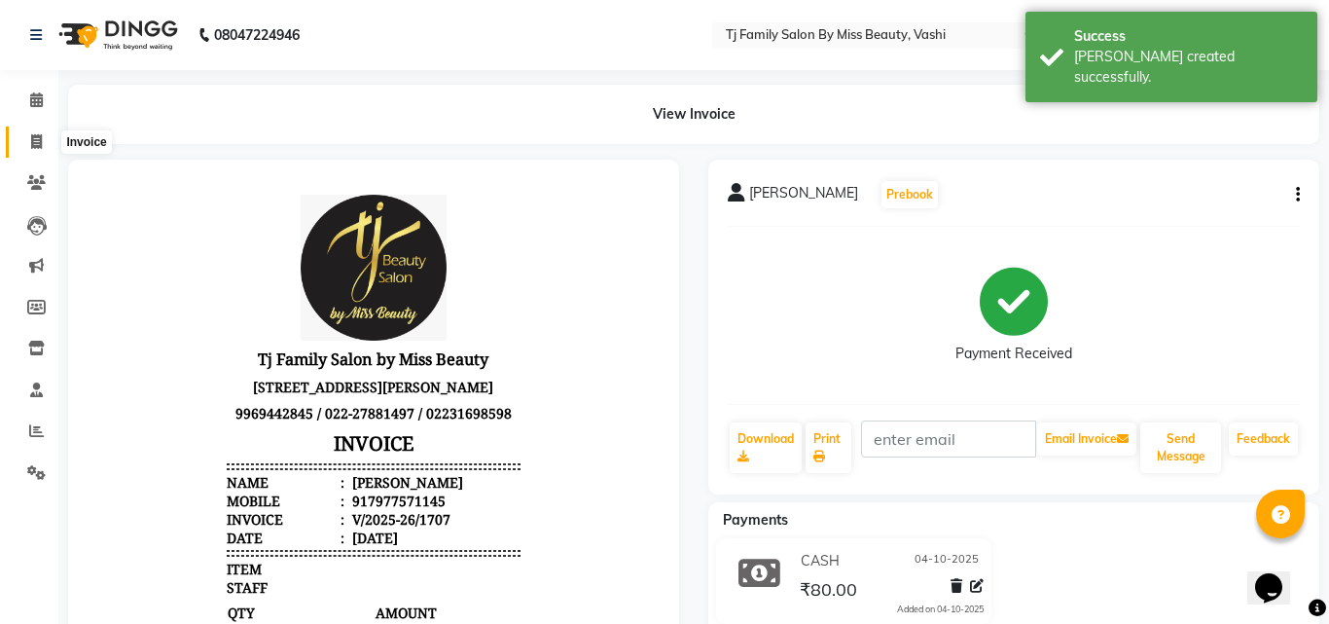
select select "703"
select select "service"
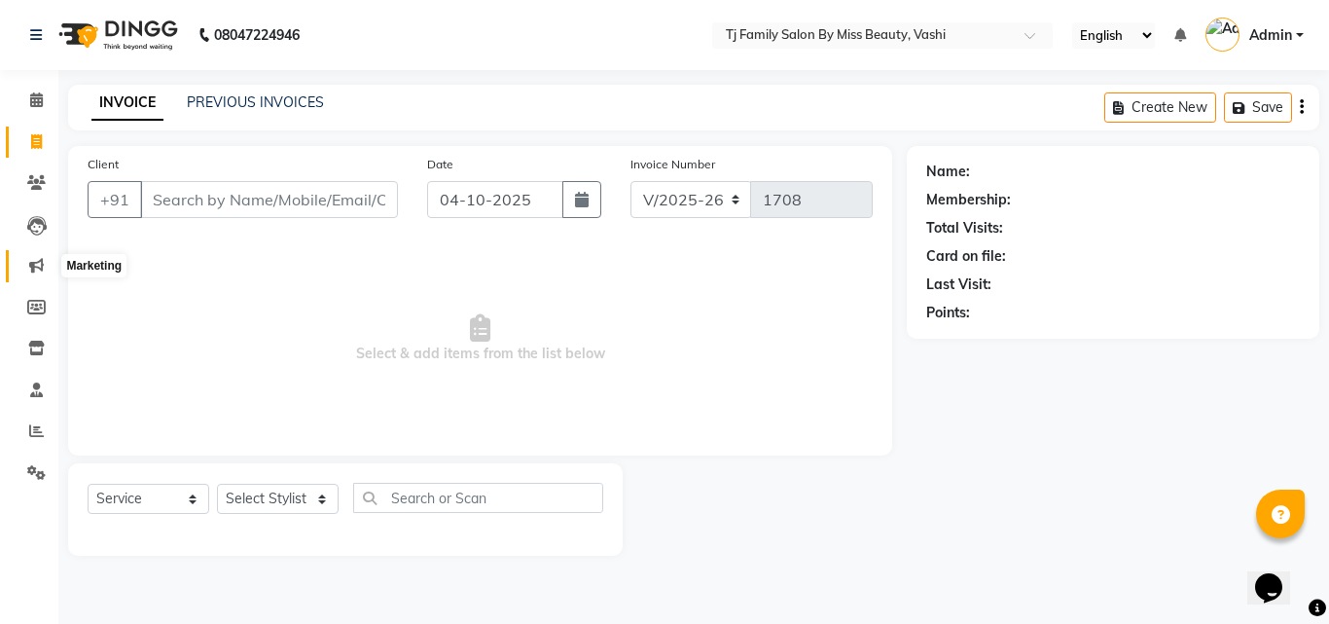
click at [32, 271] on icon at bounding box center [36, 265] width 15 height 15
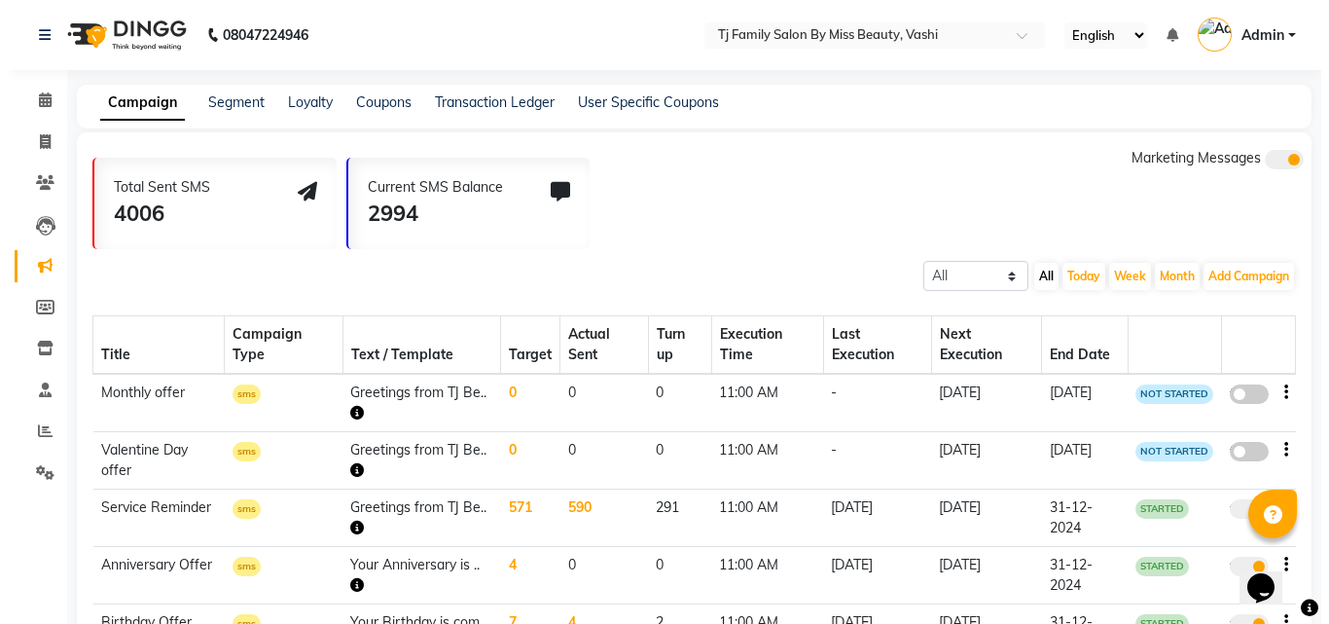
scroll to position [97, 0]
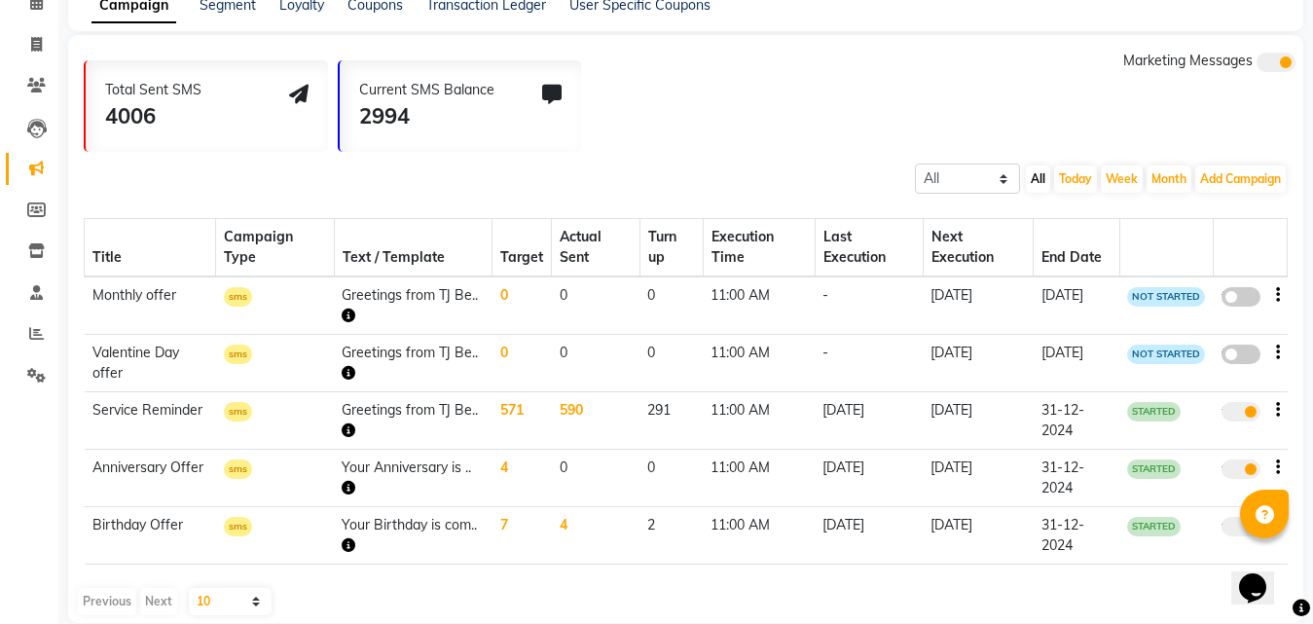
click at [1254, 295] on span at bounding box center [1240, 296] width 39 height 19
click at [1248, 300] on input "false" at bounding box center [1248, 300] width 0 height 0
select select "3"
select select "18893"
select select "5"
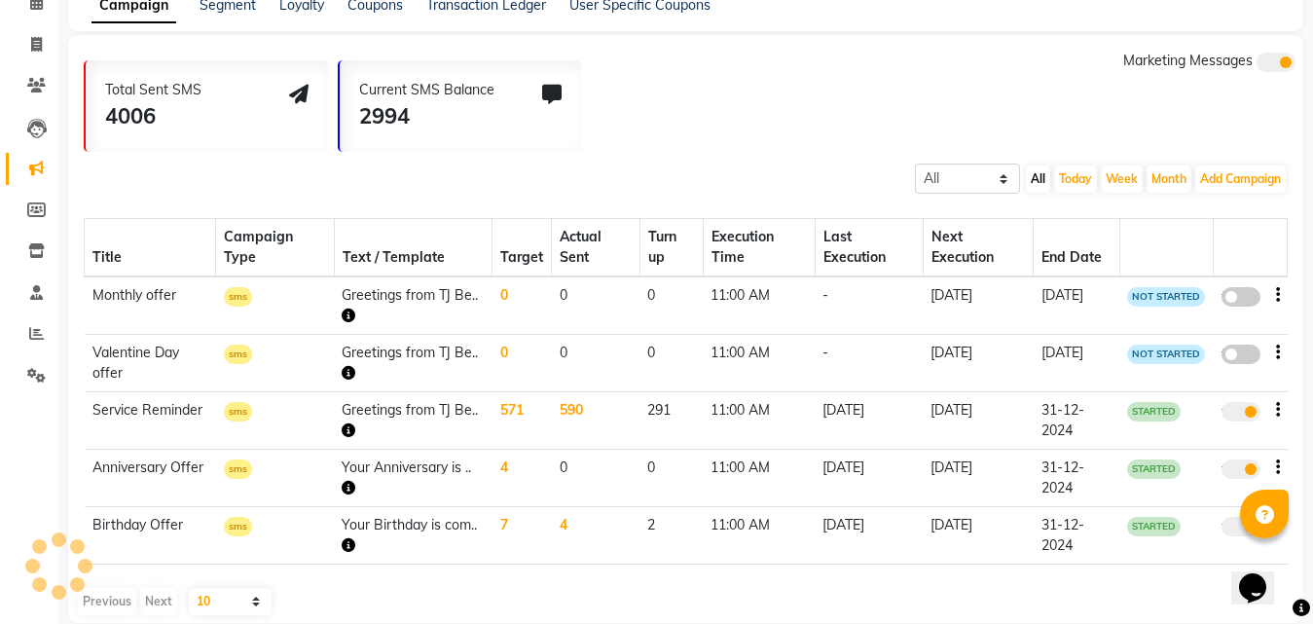
select select "2"
select select "660"
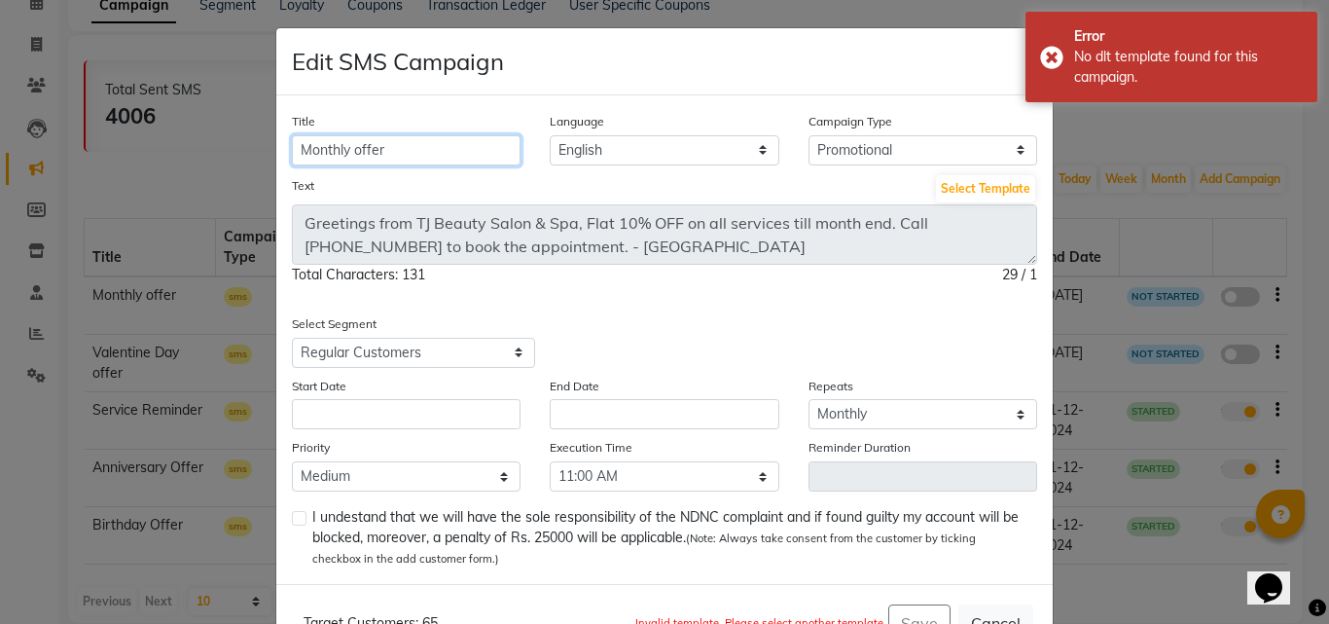
click at [408, 158] on input "Monthly offer" at bounding box center [406, 150] width 229 height 30
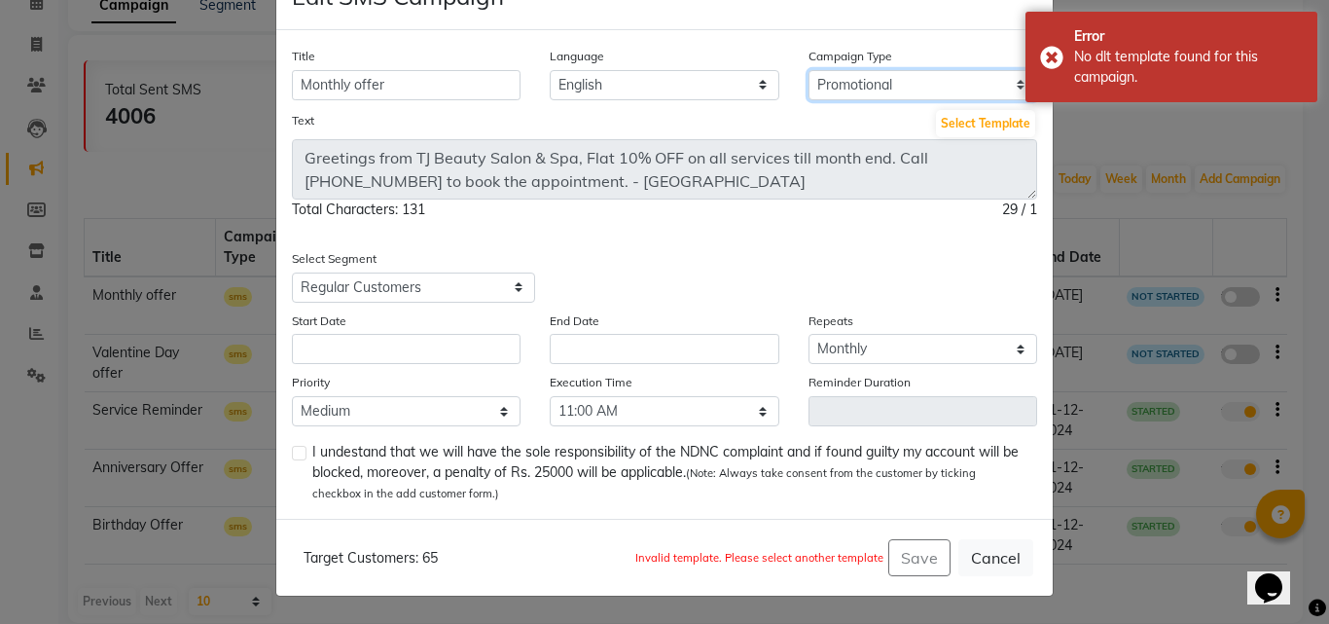
click at [877, 84] on select "Select Birthday Anniversary Promotional Service reminder" at bounding box center [923, 85] width 229 height 30
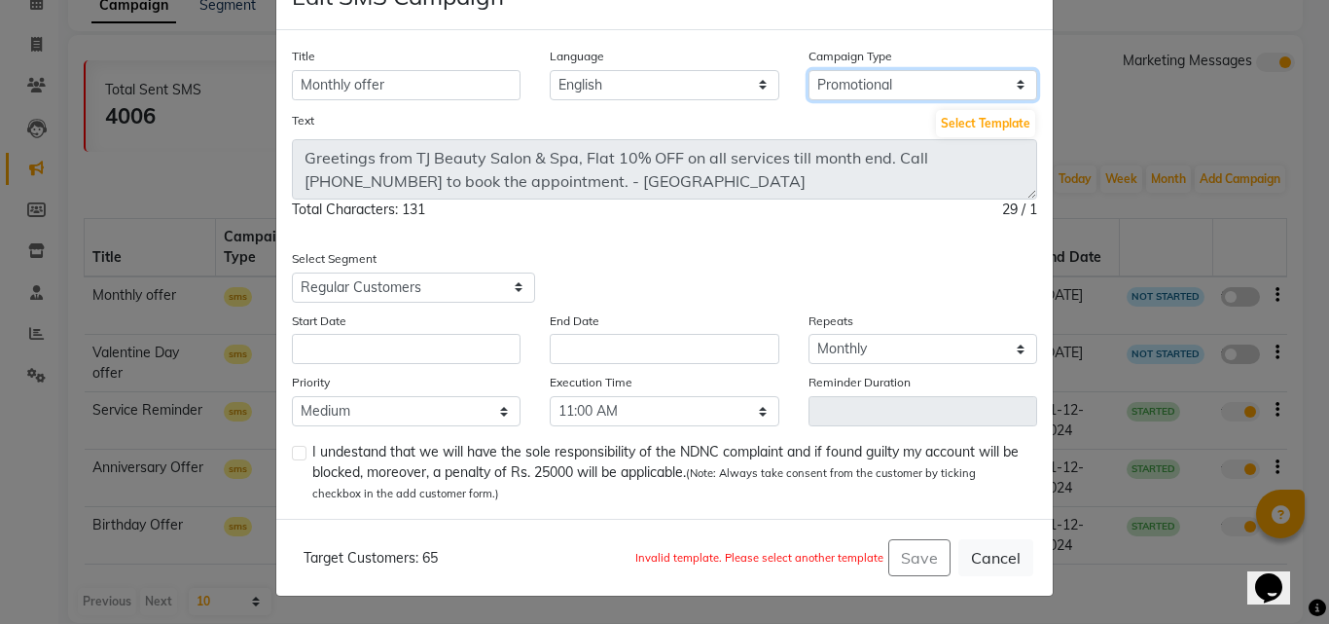
select select "4"
click at [809, 70] on select "Select Birthday Anniversary Promotional Service reminder" at bounding box center [923, 85] width 229 height 30
select select "2"
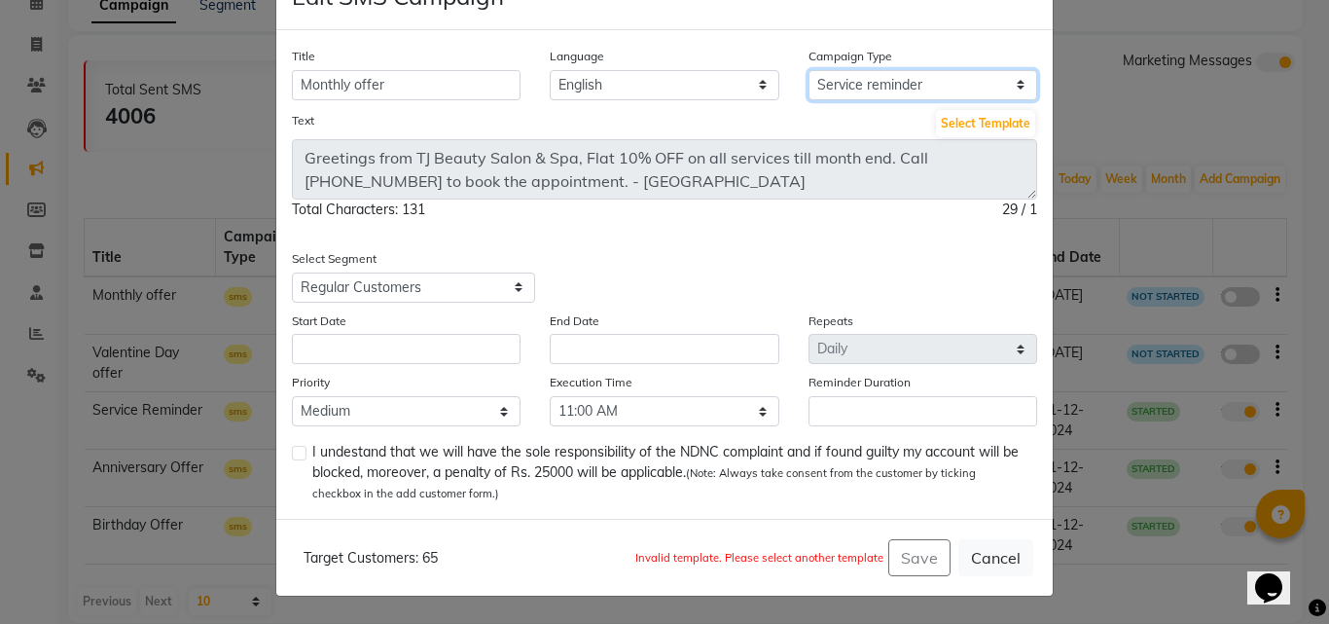
click at [889, 86] on select "Select Birthday Anniversary Promotional Service reminder" at bounding box center [923, 85] width 229 height 30
click at [809, 70] on select "Select Birthday Anniversary Promotional Service reminder" at bounding box center [923, 85] width 229 height 30
click at [371, 286] on select "Select All Customers All [DEMOGRAPHIC_DATA] Customer All [DEMOGRAPHIC_DATA] Cus…" at bounding box center [413, 288] width 243 height 30
select select "18883"
click at [292, 273] on select "Select All Customers All [DEMOGRAPHIC_DATA] Customer All [DEMOGRAPHIC_DATA] Cus…" at bounding box center [413, 288] width 243 height 30
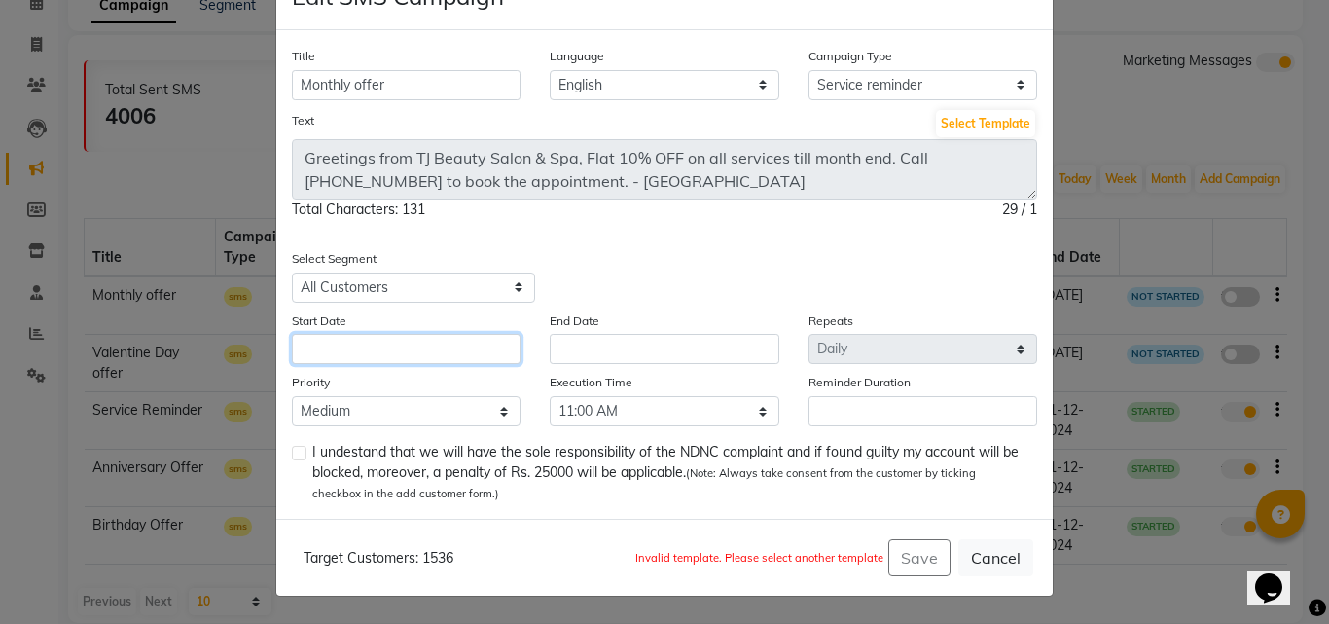
click at [395, 356] on input "text" at bounding box center [406, 349] width 229 height 30
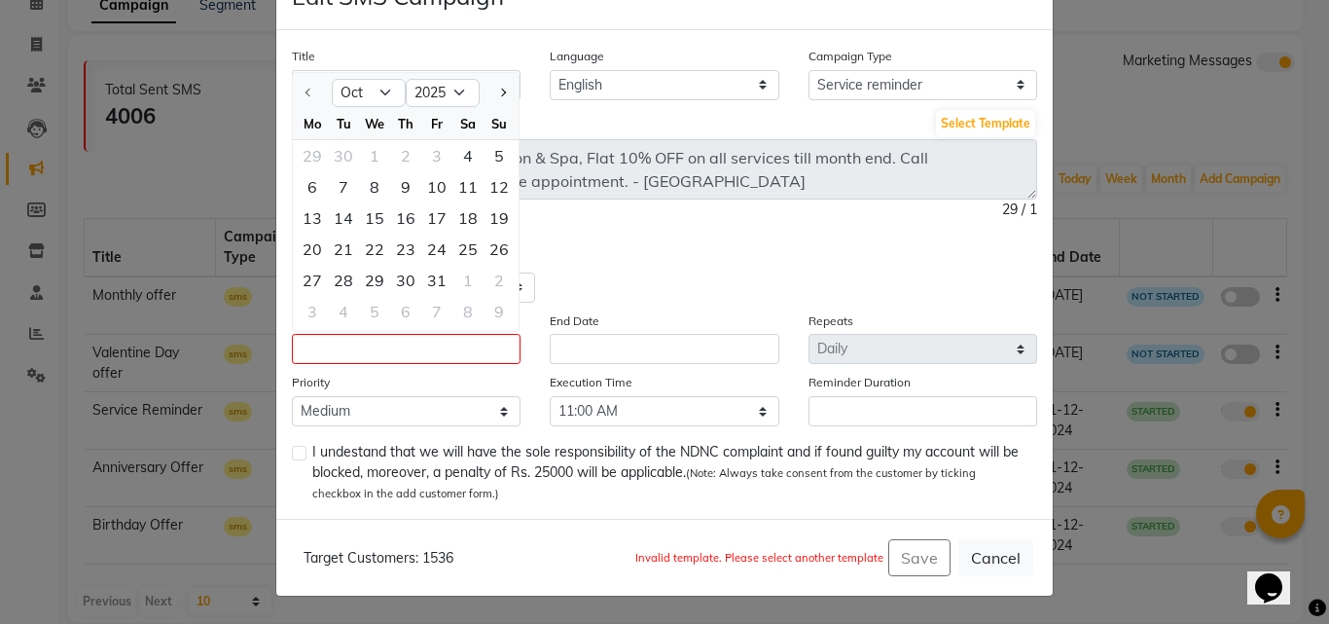
click at [621, 240] on div "Title Monthly offer Language English Campaign Type Select Birthday Anniversary …" at bounding box center [664, 274] width 777 height 489
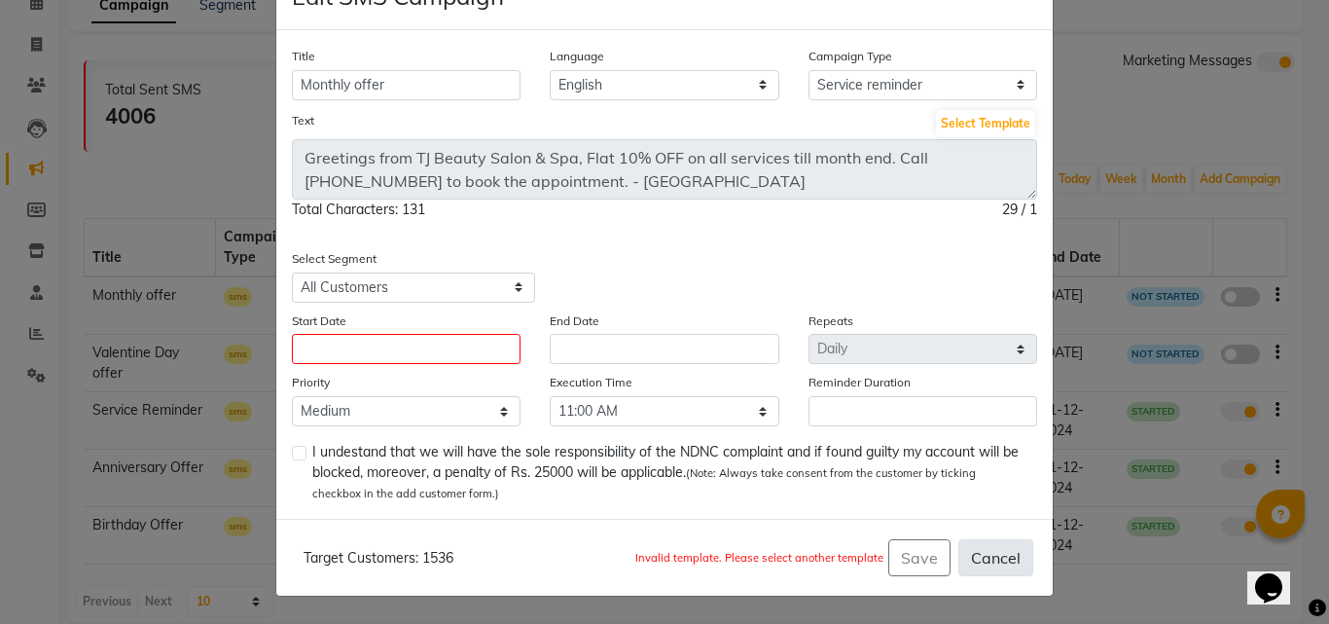
click at [1003, 552] on button "Cancel" at bounding box center [996, 557] width 75 height 37
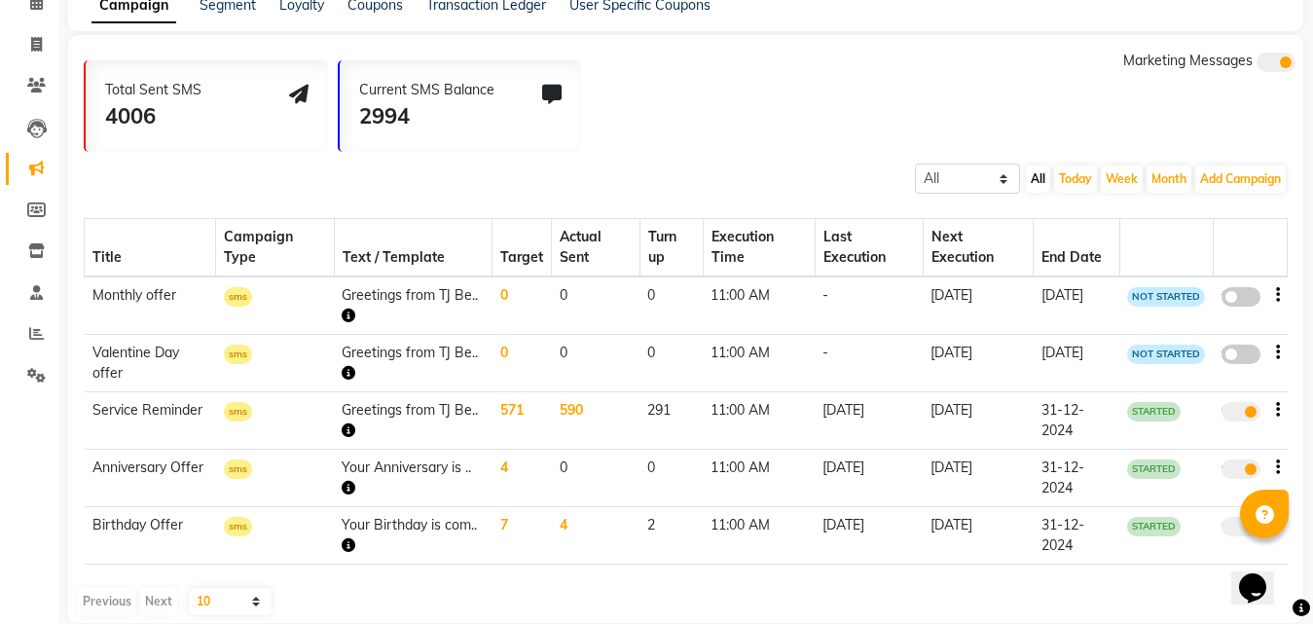
click at [1223, 404] on span at bounding box center [1240, 411] width 39 height 19
click at [1243, 415] on input "true" at bounding box center [1243, 415] width 0 height 0
click at [1243, 408] on span at bounding box center [1240, 411] width 39 height 19
click at [1248, 415] on input "false" at bounding box center [1248, 415] width 0 height 0
select select "4"
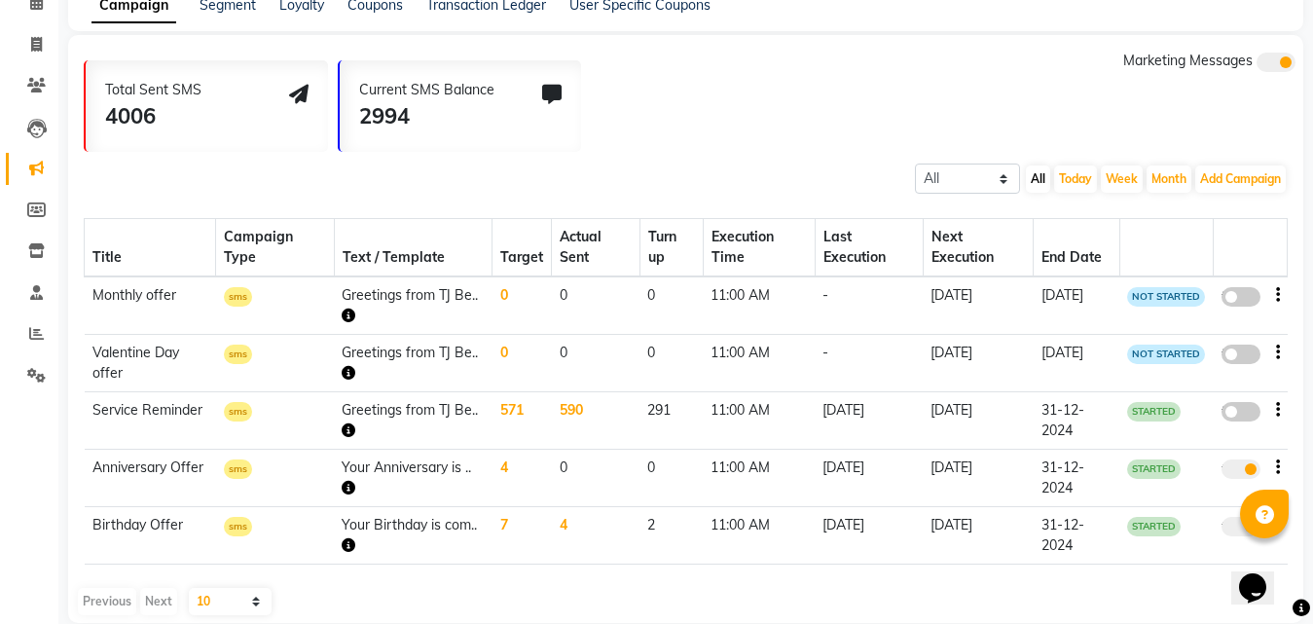
select select "18883"
select select "2"
select select "660"
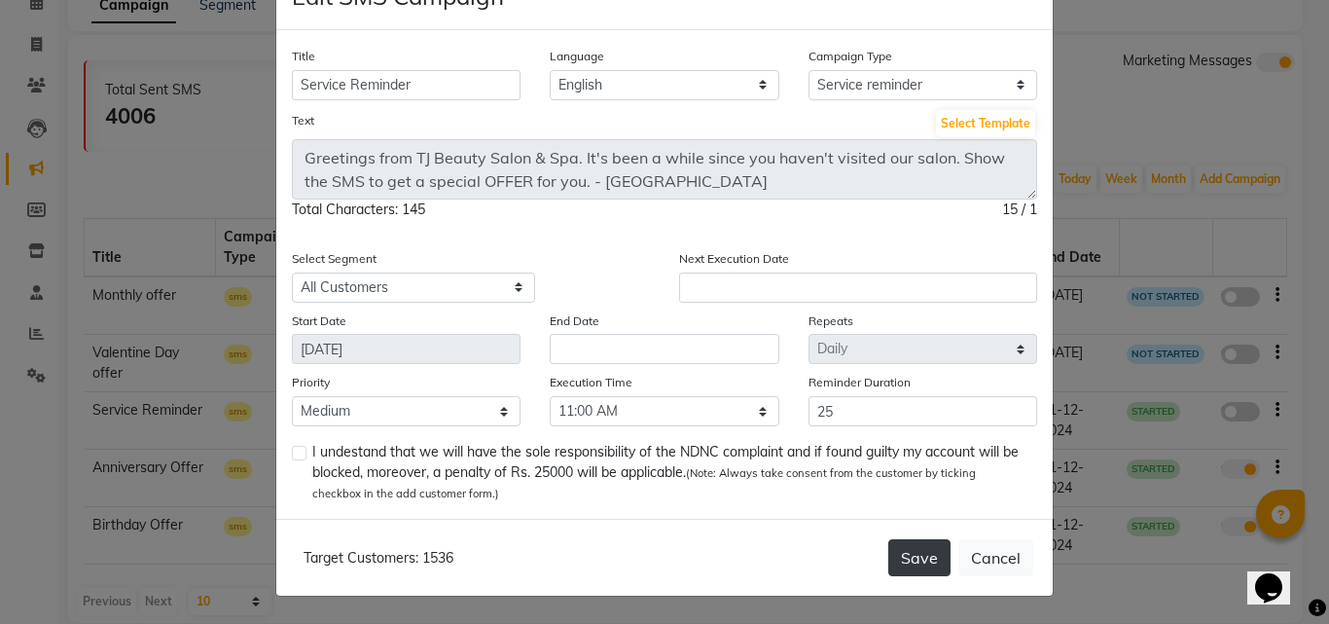
click at [916, 553] on button "Save" at bounding box center [920, 557] width 62 height 37
click at [930, 562] on button "Save" at bounding box center [920, 557] width 62 height 37
click at [991, 553] on button "Cancel" at bounding box center [996, 557] width 75 height 37
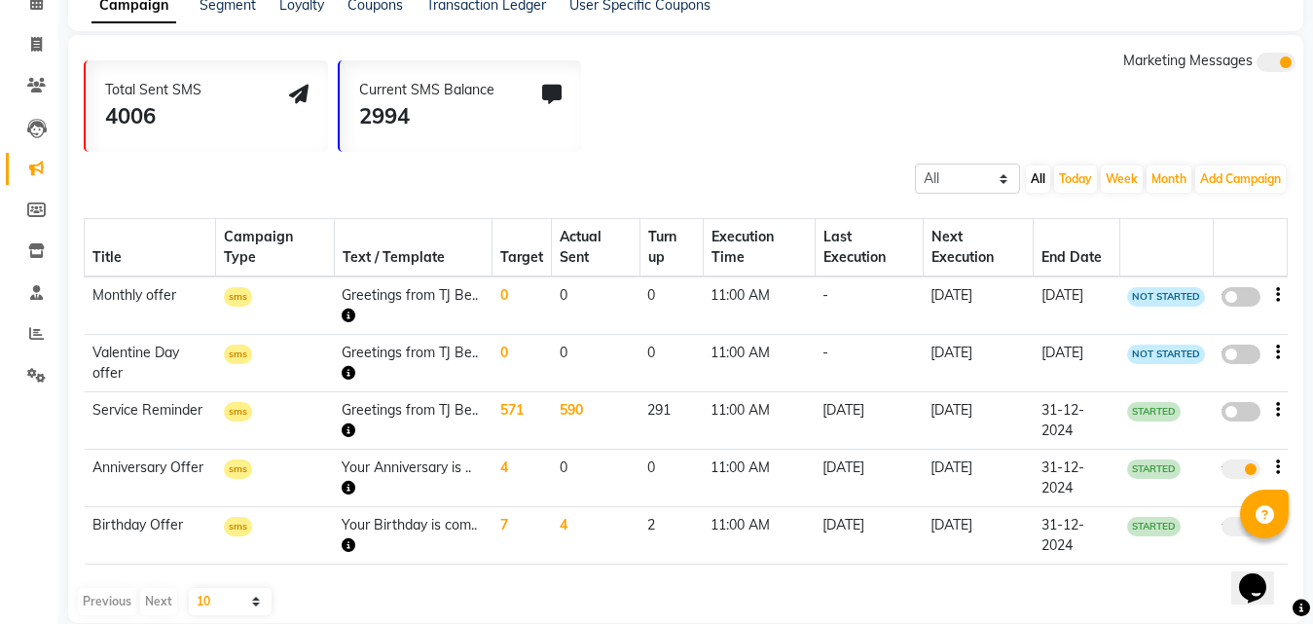
scroll to position [126, 0]
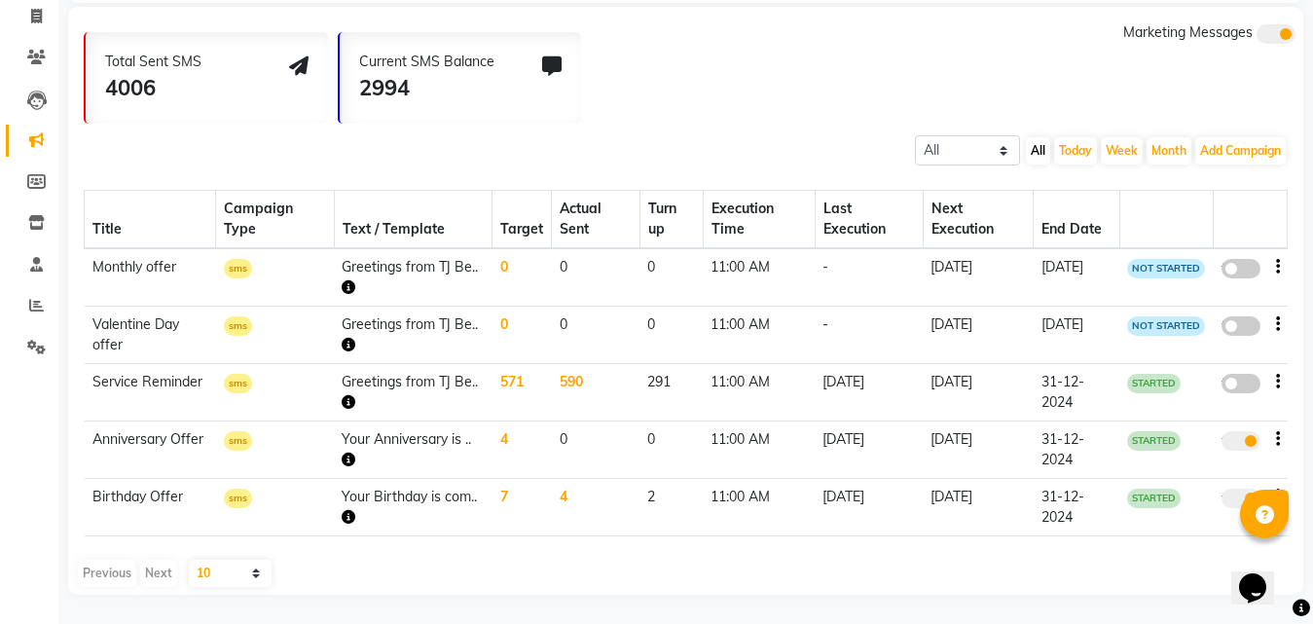
click at [346, 287] on icon "button" at bounding box center [349, 287] width 14 height 14
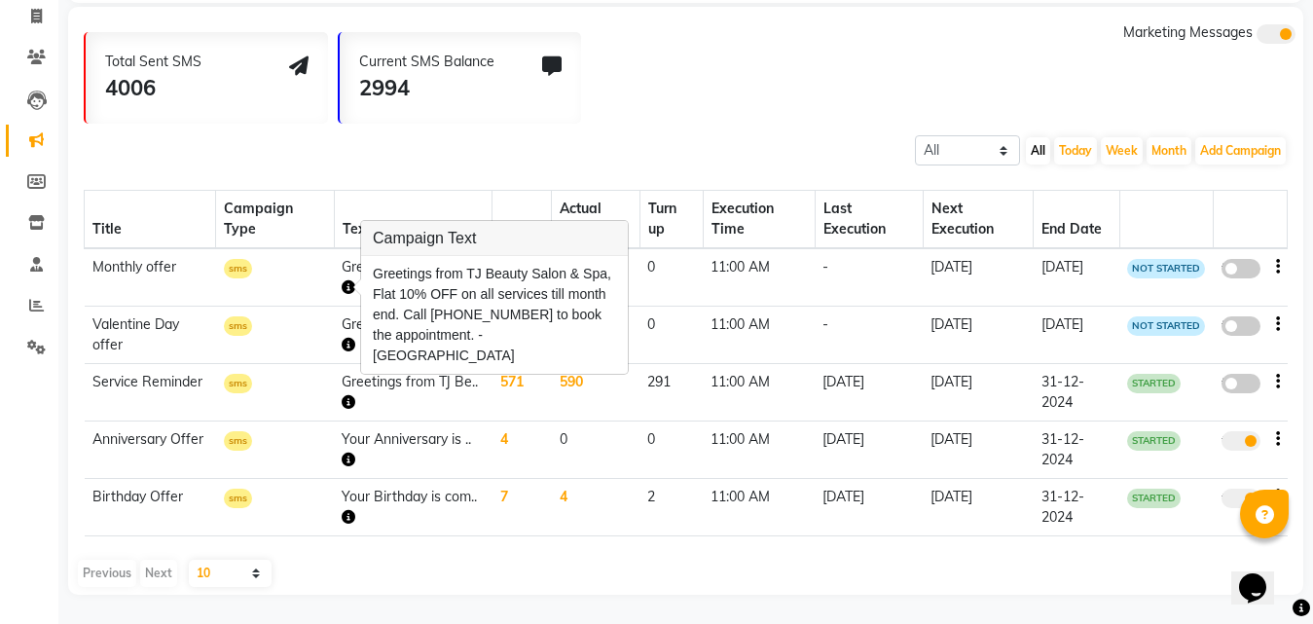
click at [676, 275] on td "0" at bounding box center [670, 277] width 63 height 58
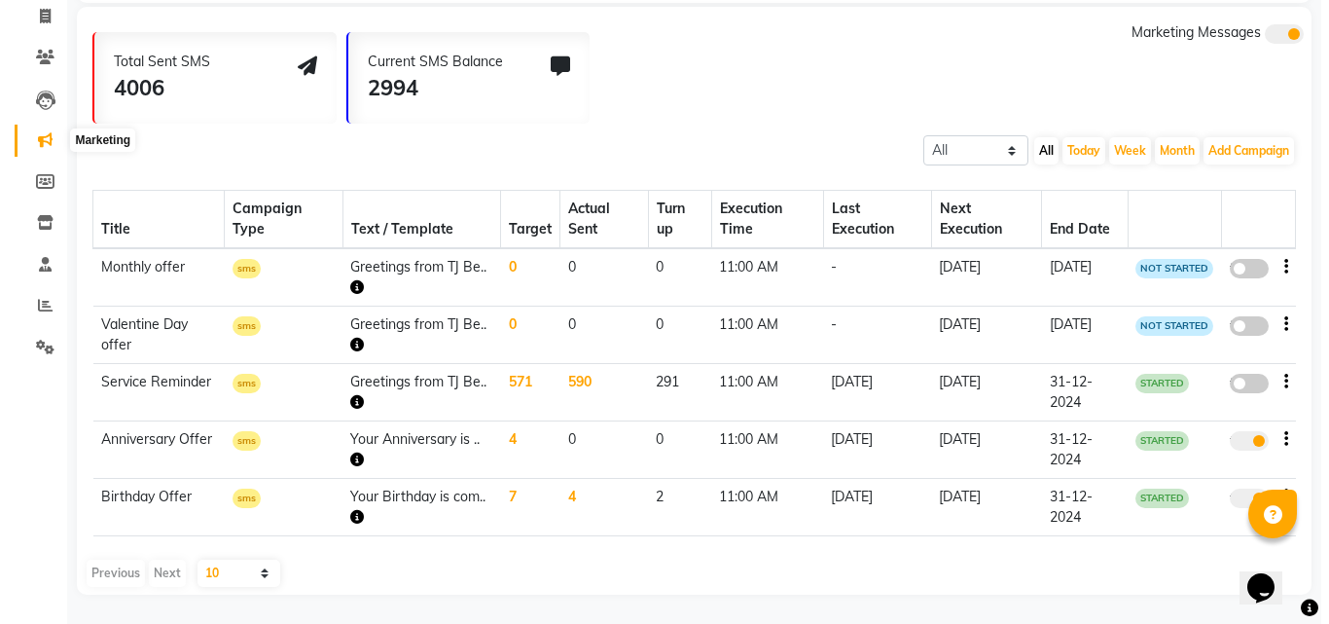
scroll to position [0, 0]
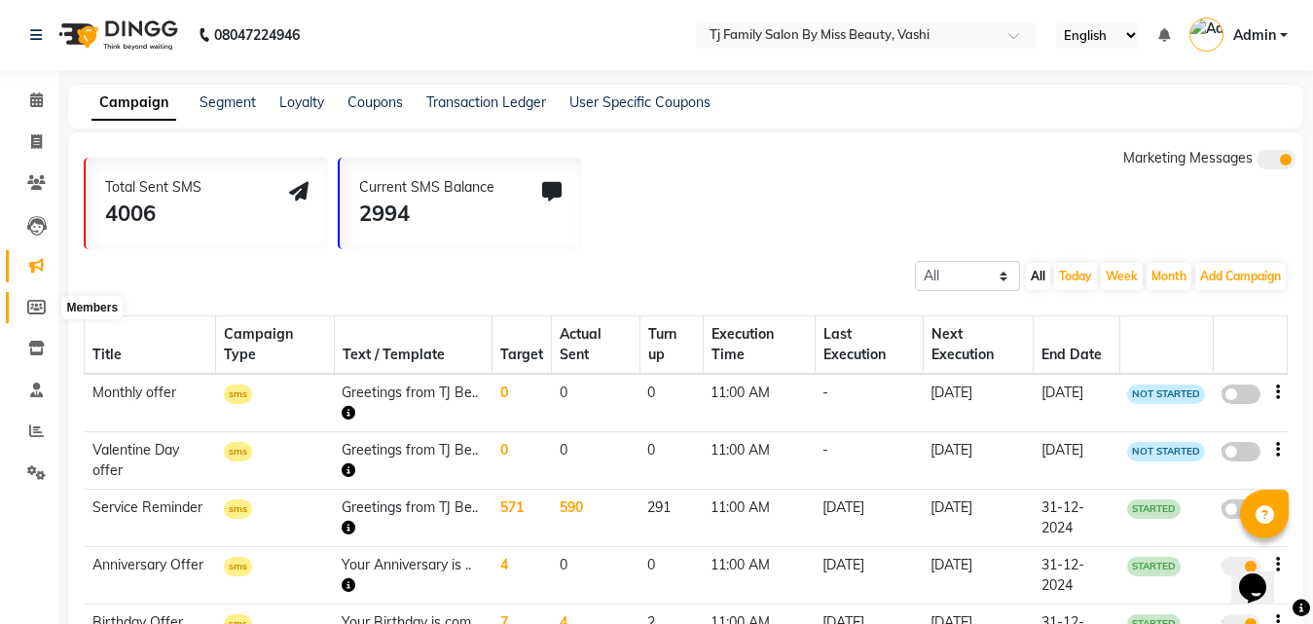
click at [35, 300] on icon at bounding box center [36, 307] width 18 height 15
select select
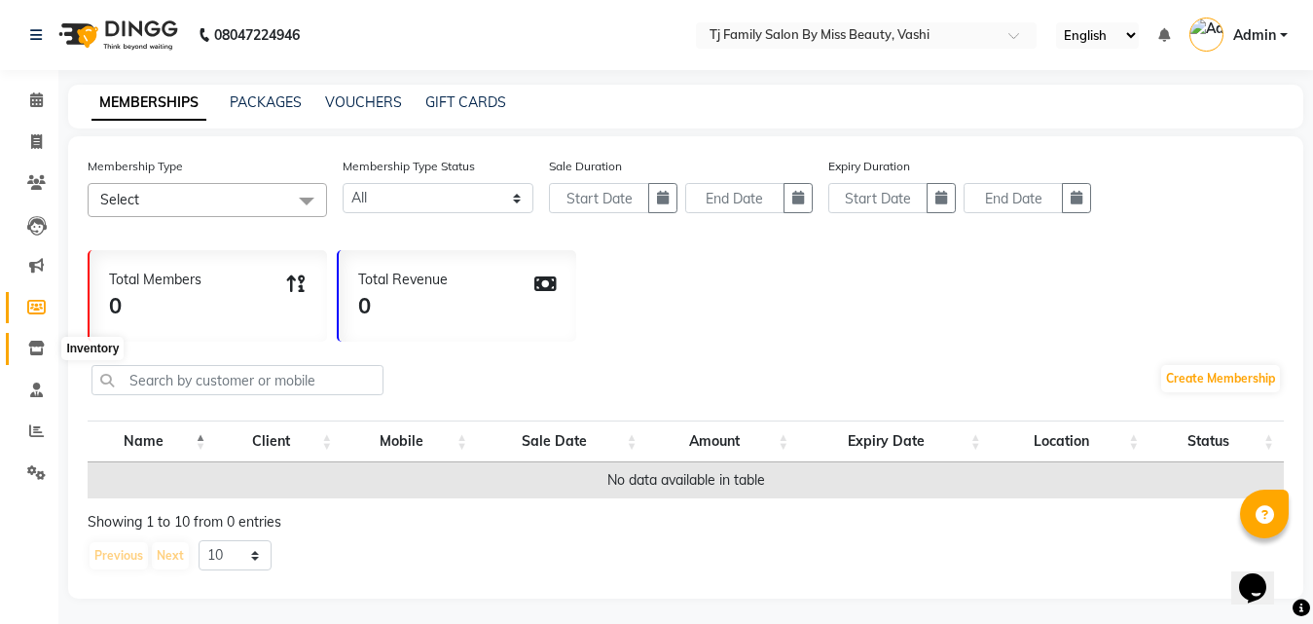
click at [36, 351] on icon at bounding box center [36, 348] width 17 height 15
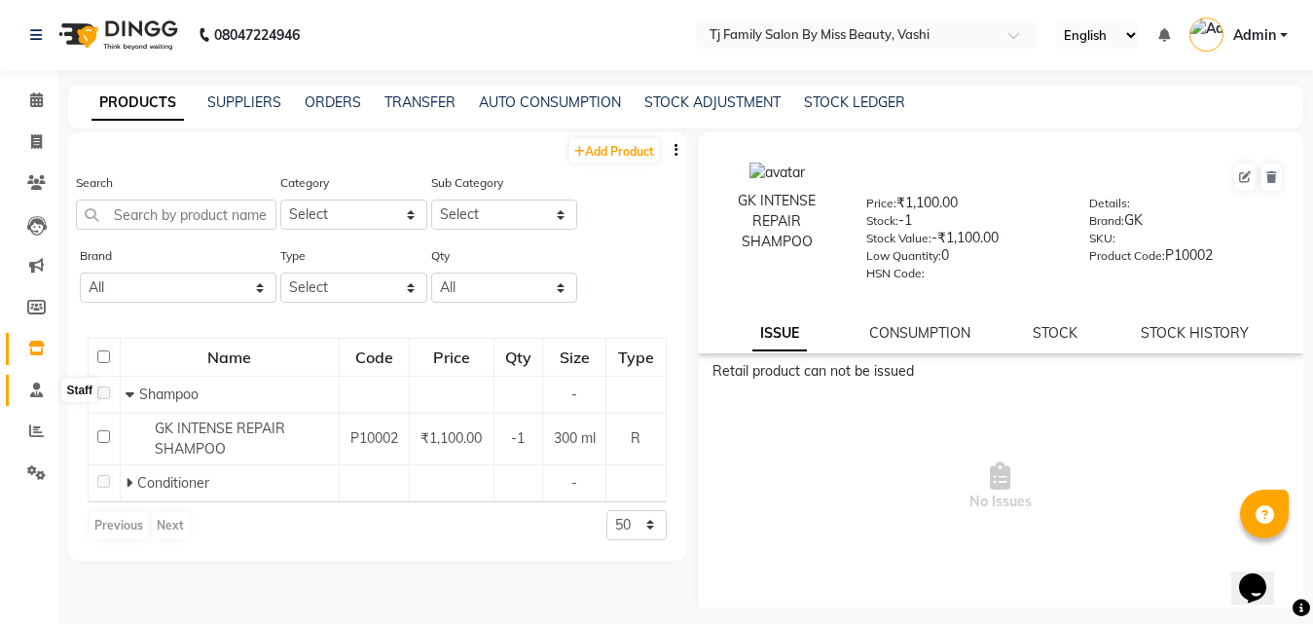
click at [38, 399] on span at bounding box center [36, 391] width 34 height 22
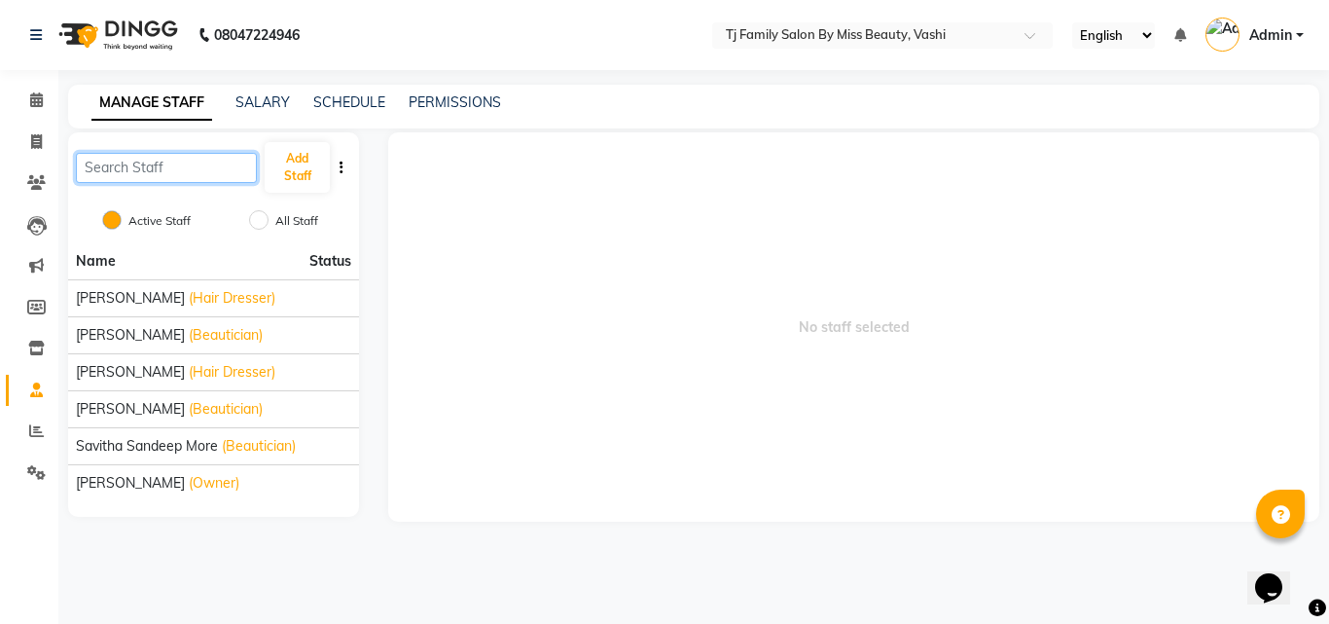
click at [97, 164] on input "text" at bounding box center [166, 168] width 181 height 30
click at [306, 164] on button "Add Staff" at bounding box center [297, 167] width 65 height 51
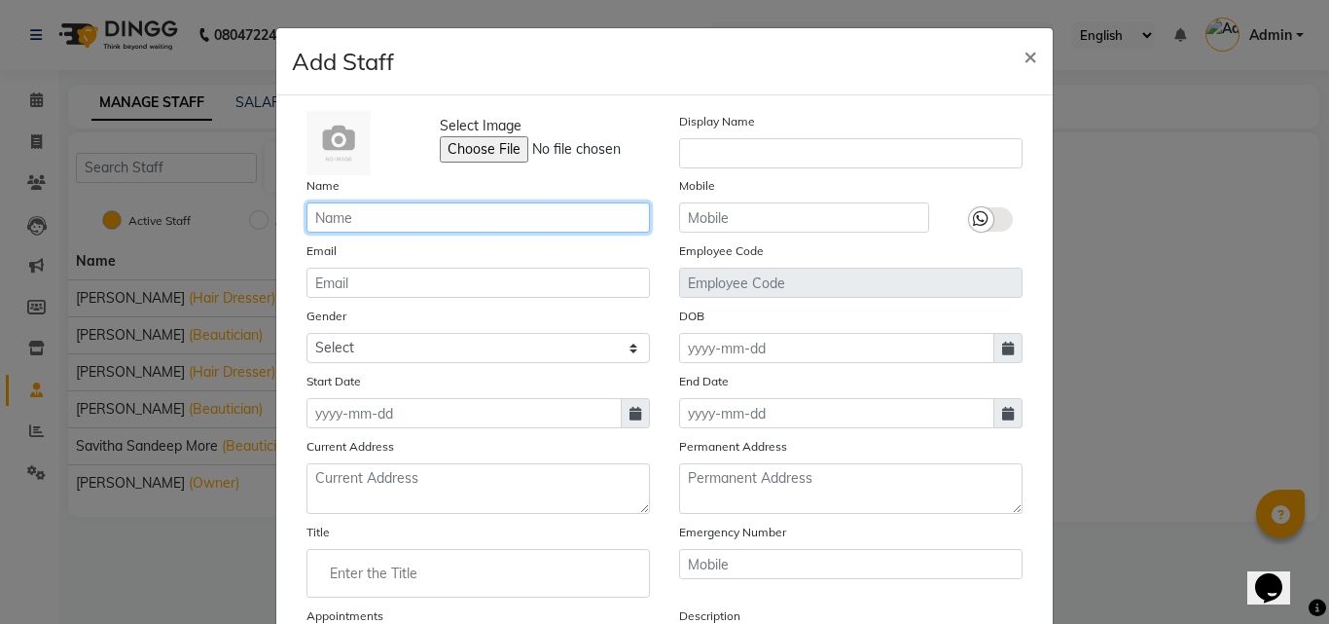
click at [505, 219] on input "text" at bounding box center [479, 217] width 344 height 30
type input "seema"
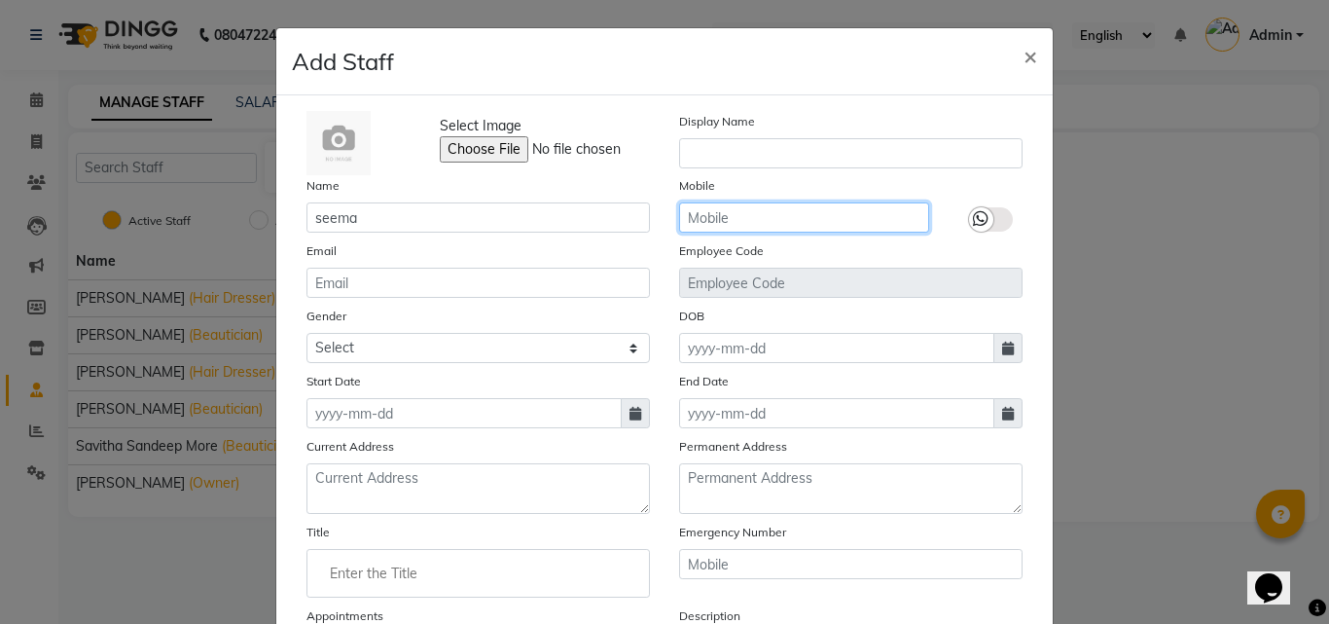
click at [743, 206] on input "text" at bounding box center [804, 217] width 250 height 30
type input "9136802250"
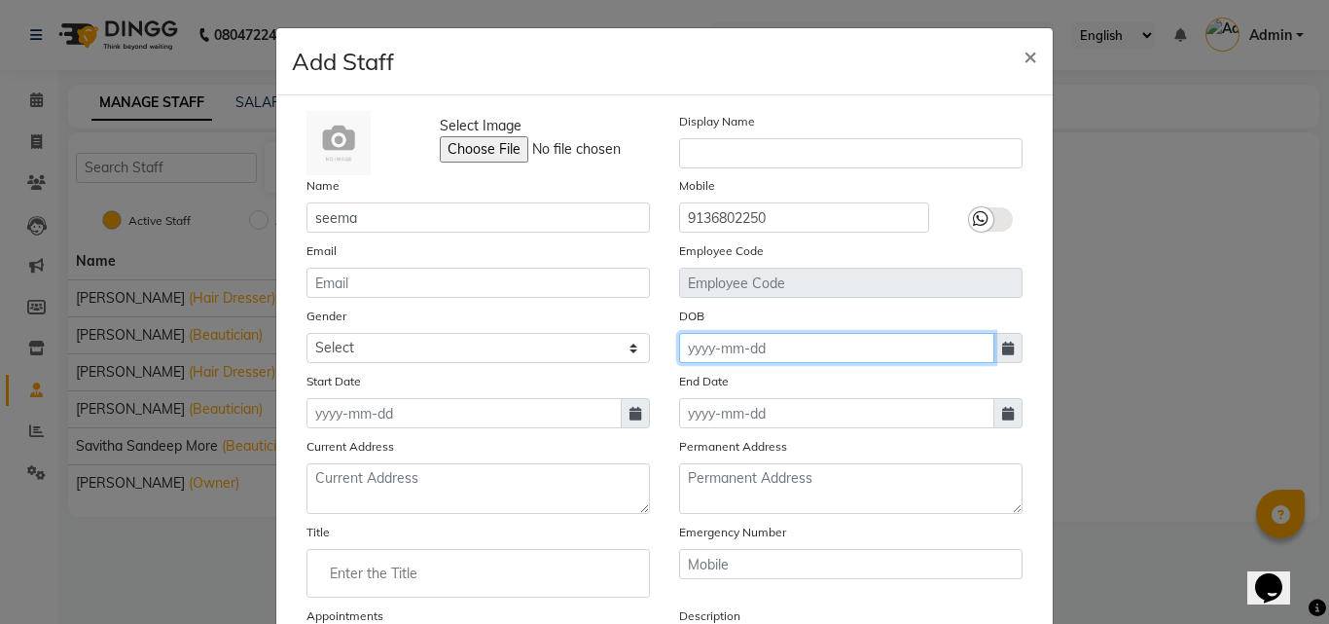
click at [679, 340] on input at bounding box center [836, 348] width 315 height 30
select select "10"
select select "2025"
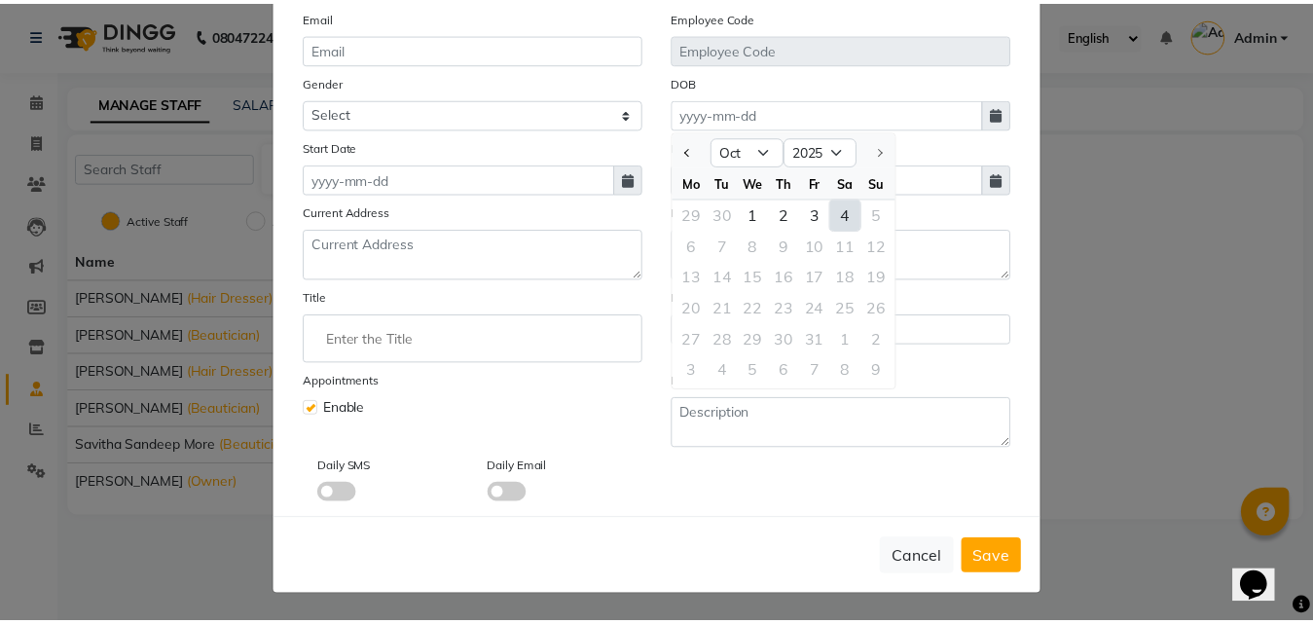
scroll to position [40, 0]
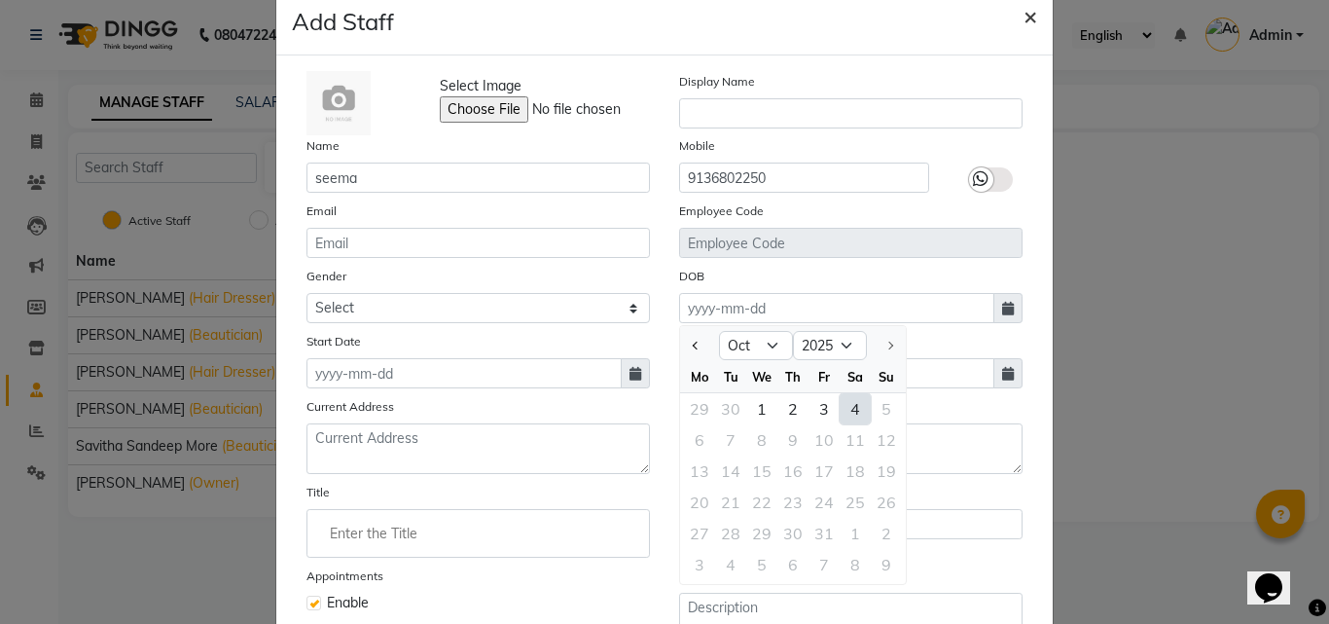
click at [1025, 18] on span "×" at bounding box center [1031, 15] width 14 height 29
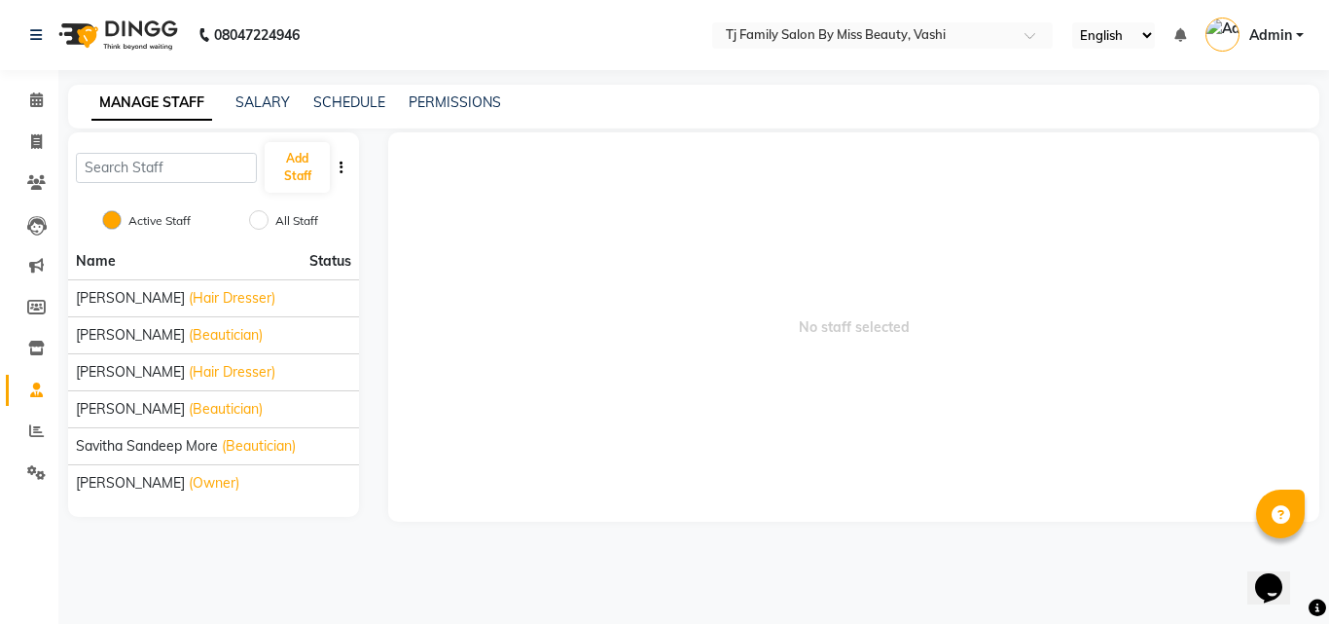
click at [338, 264] on span "Status" at bounding box center [330, 261] width 42 height 20
click at [345, 161] on button "button" at bounding box center [341, 168] width 19 height 20
click at [43, 425] on icon at bounding box center [36, 430] width 15 height 15
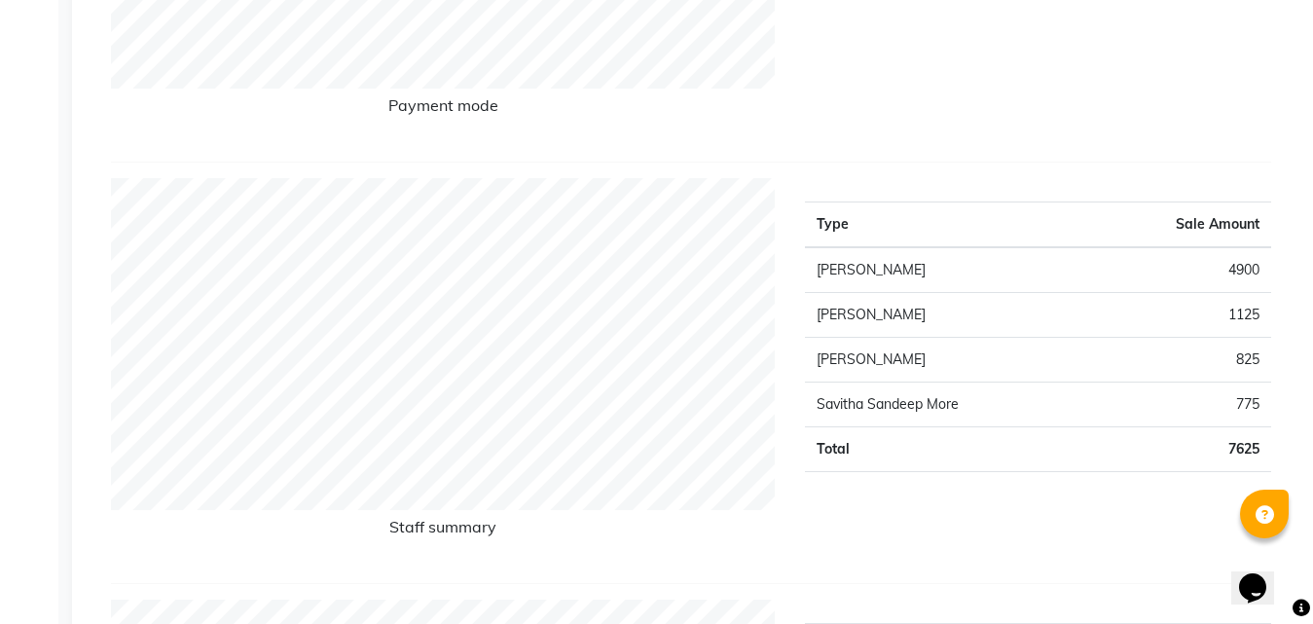
scroll to position [292, 0]
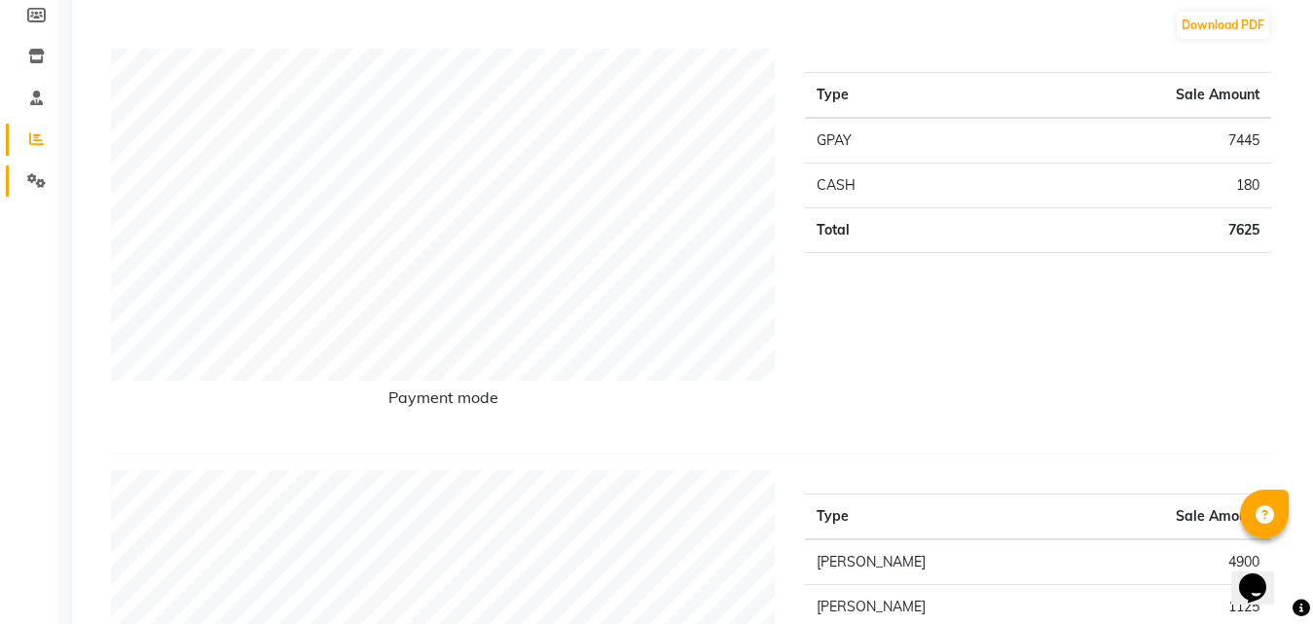
click at [32, 168] on link "Settings" at bounding box center [29, 181] width 47 height 32
